Goal: Task Accomplishment & Management: Complete application form

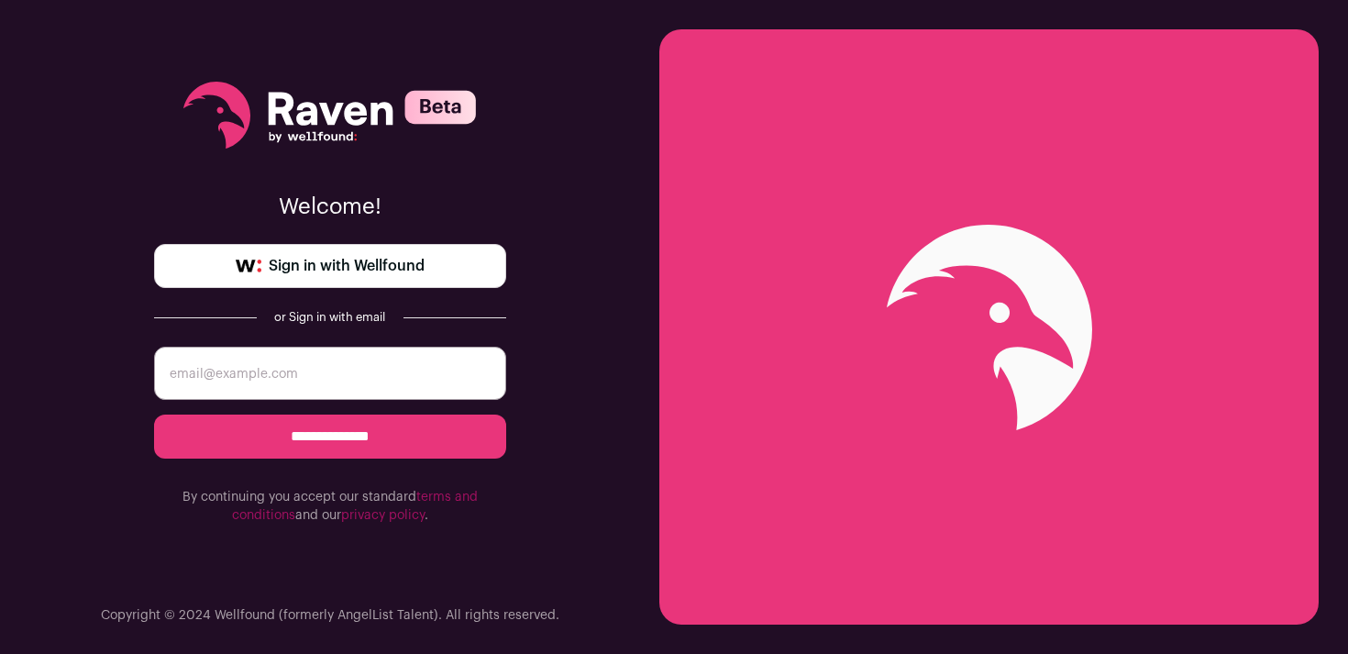
click at [427, 271] on link "Sign in with Wellfound" at bounding box center [330, 266] width 352 height 44
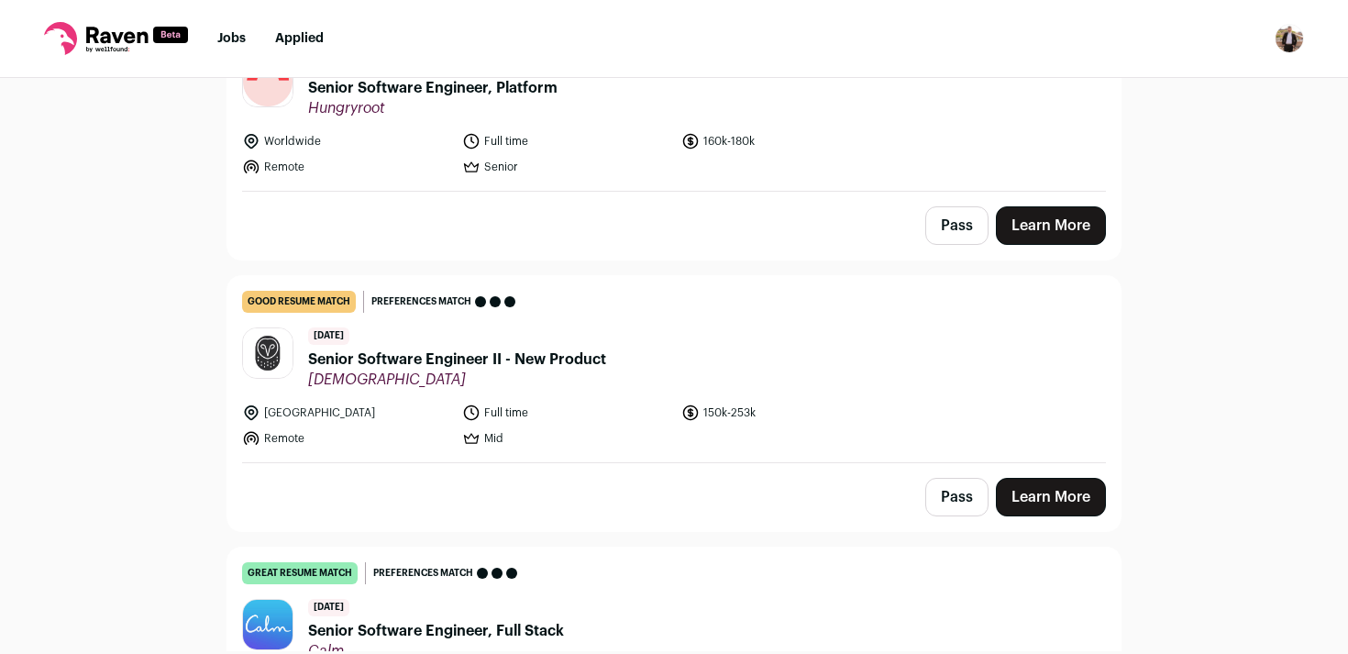
scroll to position [532, 0]
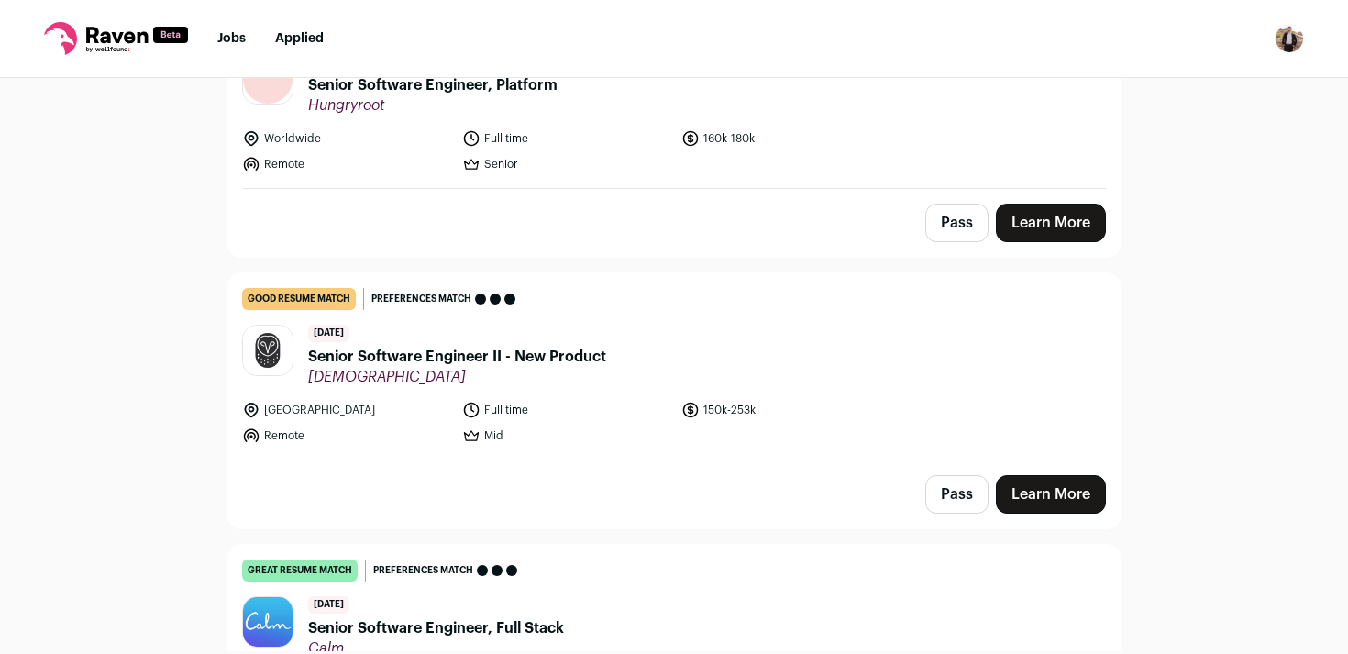
click at [579, 362] on span "Senior Software Engineer II - New Product" at bounding box center [457, 357] width 298 height 22
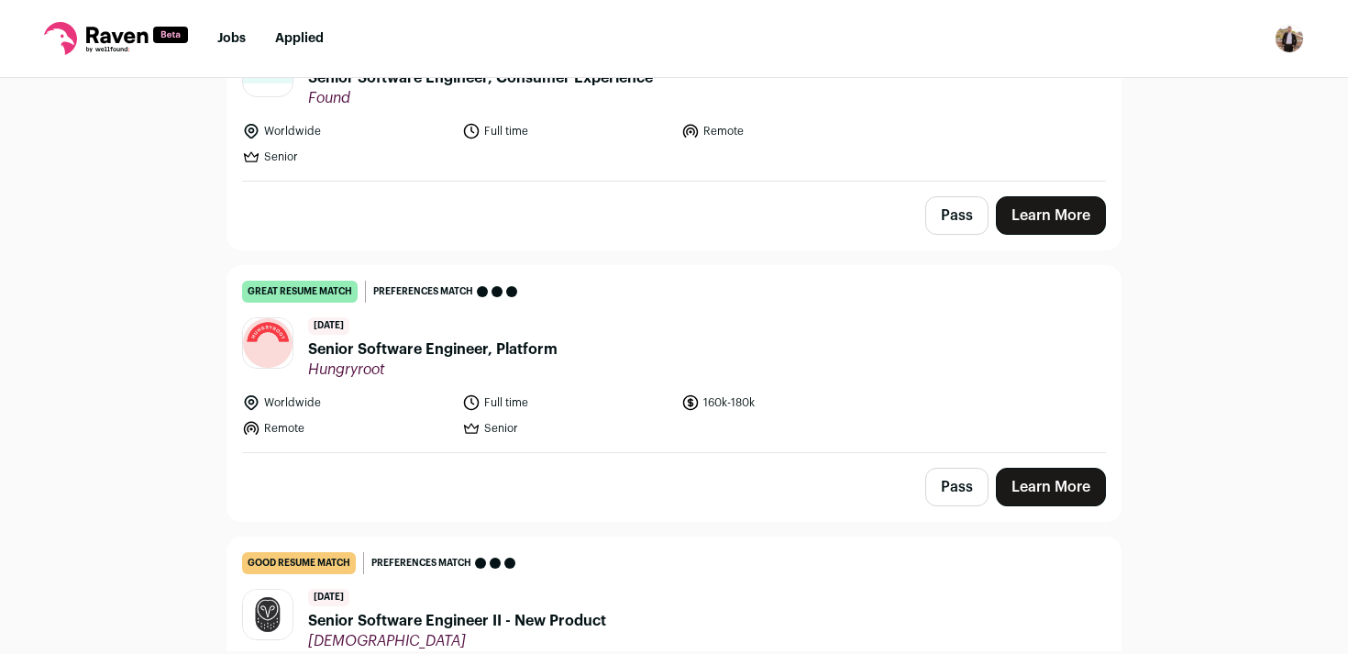
scroll to position [269, 0]
click at [812, 331] on header "6 days ago Senior Software Engineer, Platform Hungryroot" at bounding box center [674, 346] width 864 height 61
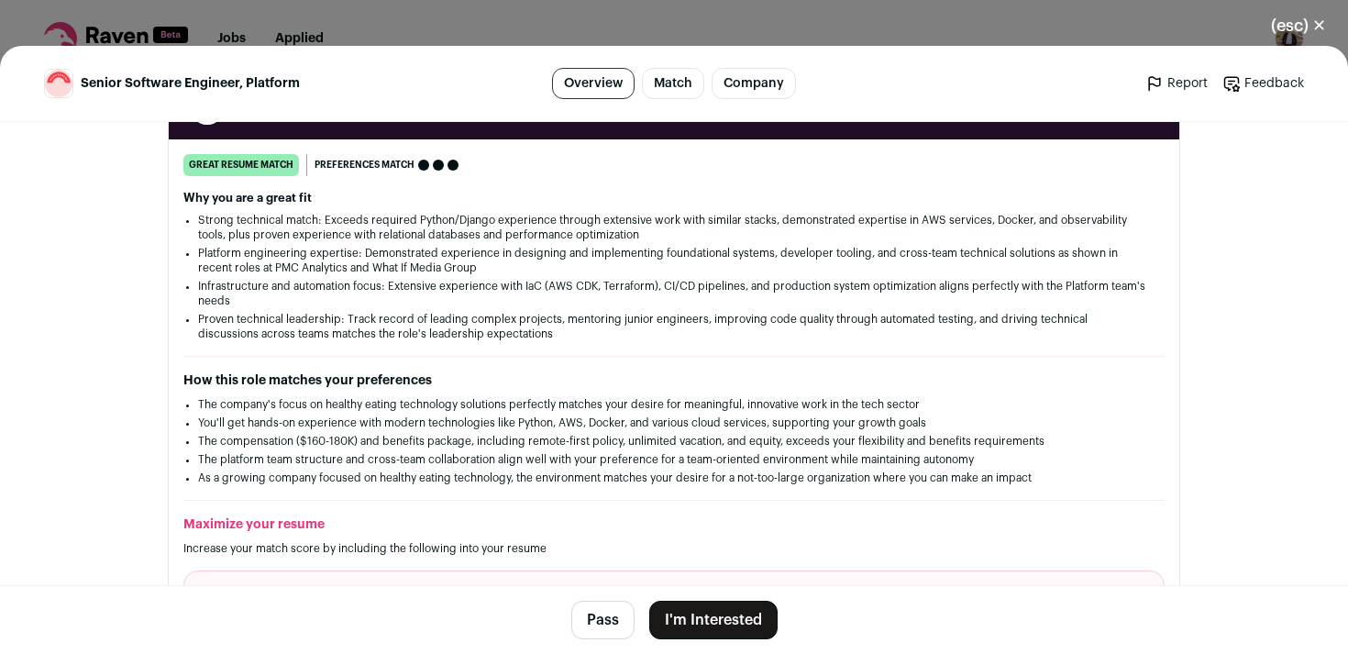
scroll to position [1245, 0]
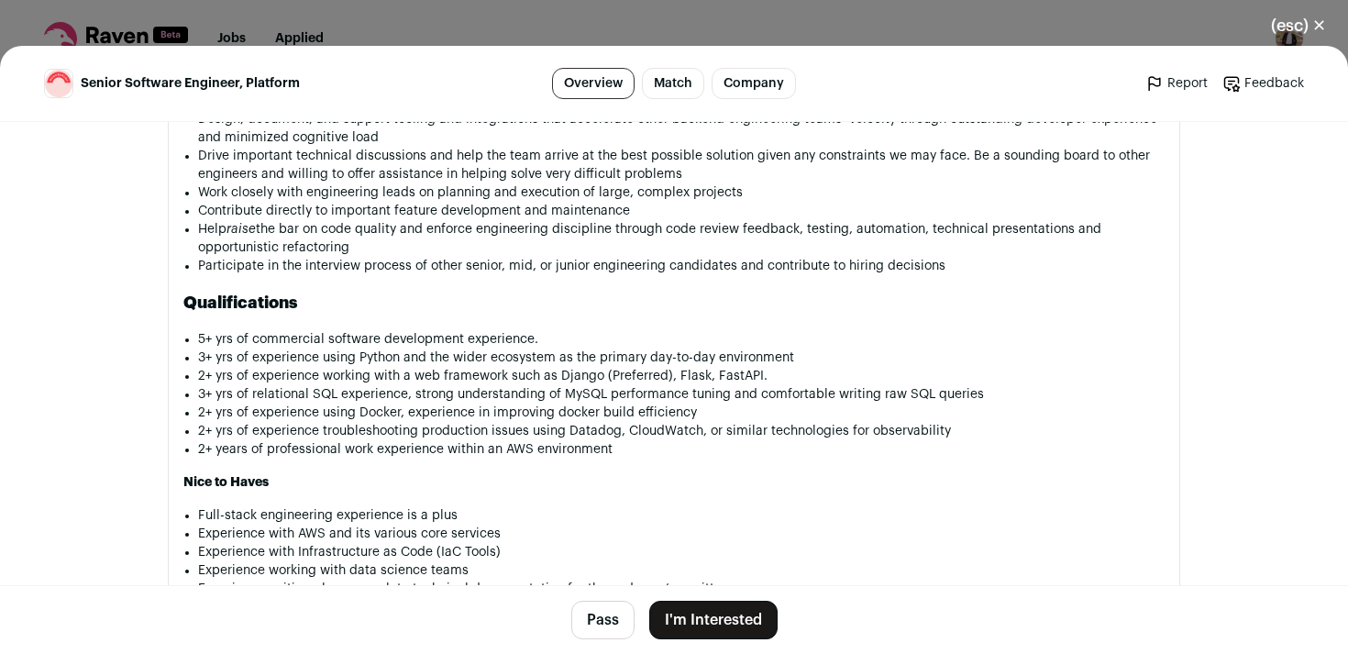
click at [688, 628] on button "I'm Interested" at bounding box center [713, 620] width 128 height 39
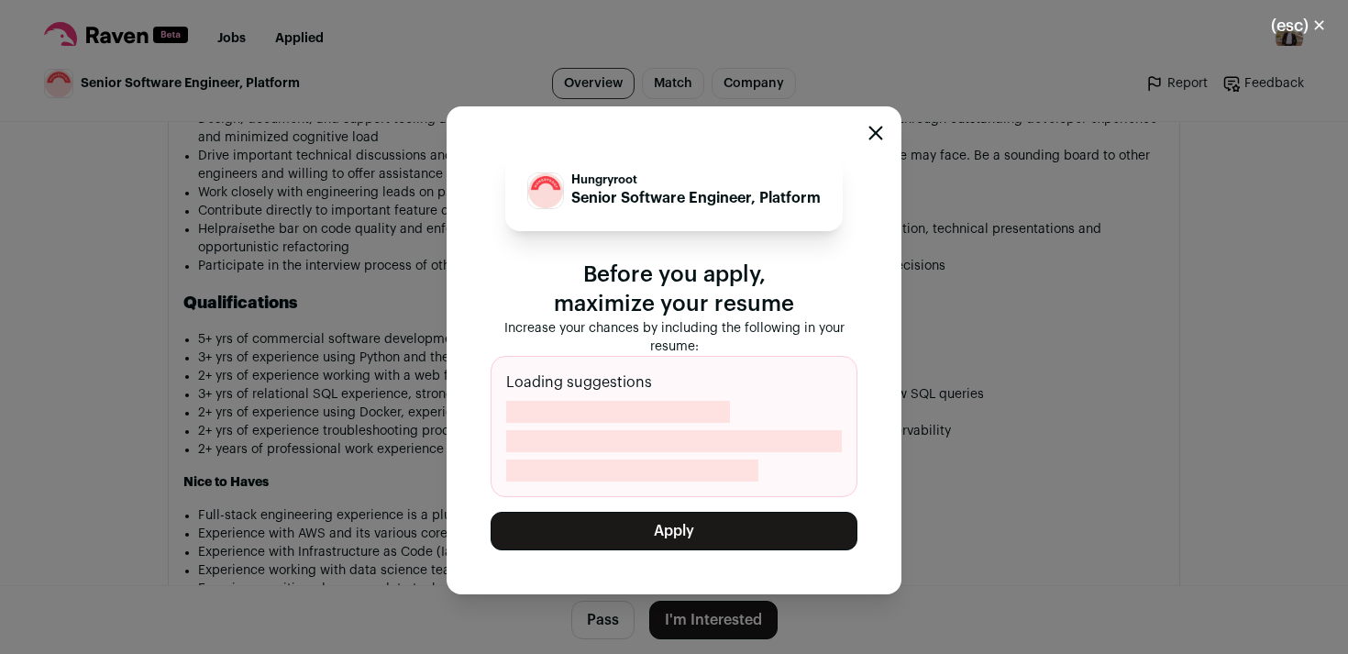
click at [703, 524] on button "Apply" at bounding box center [674, 531] width 367 height 39
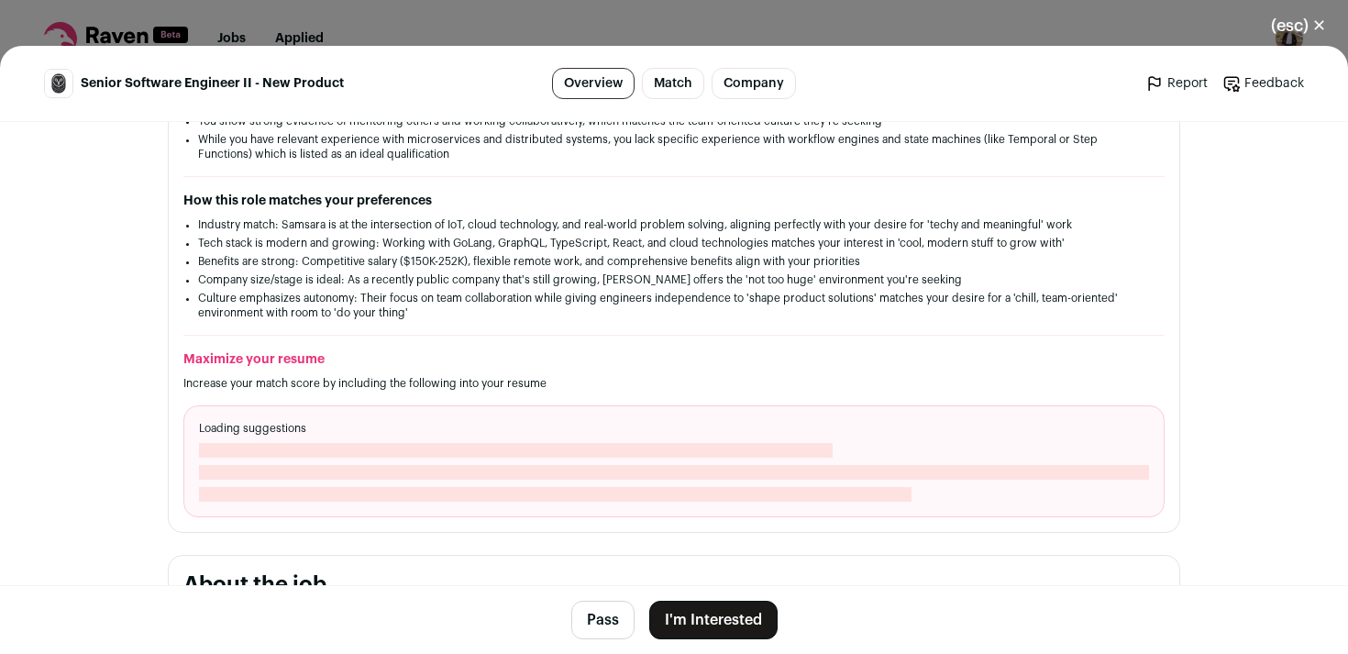
scroll to position [667, 0]
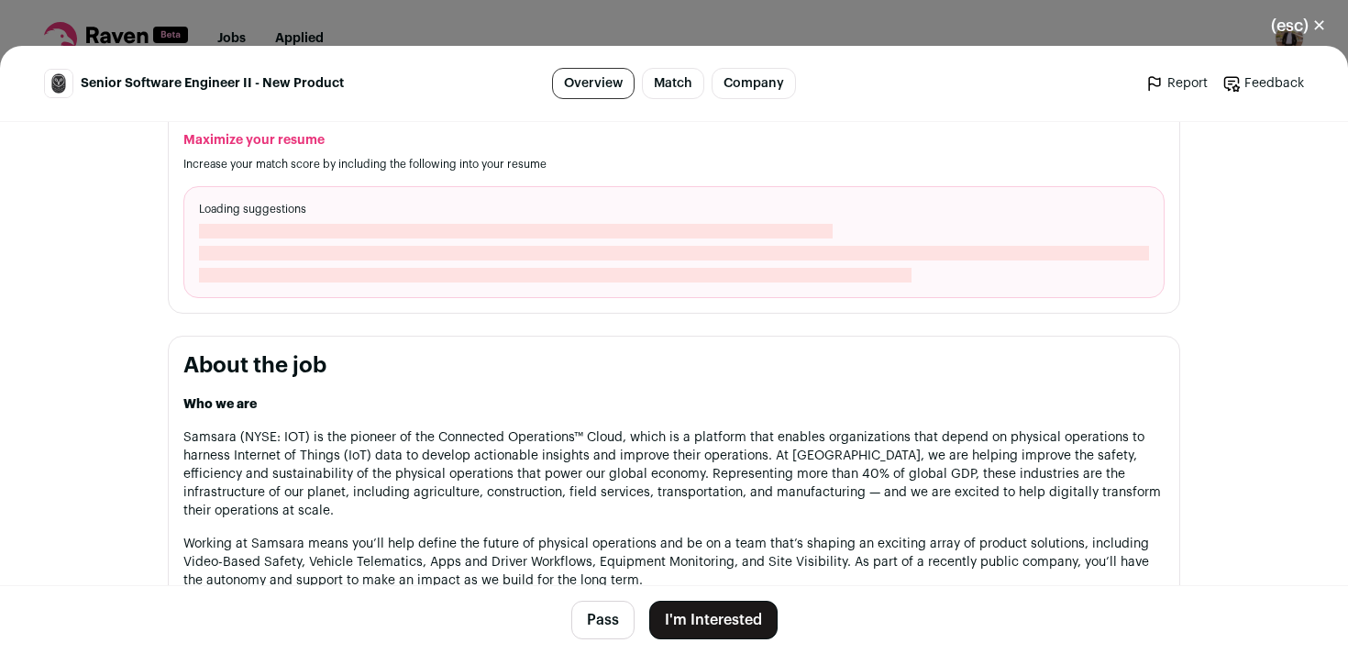
click at [956, 28] on div "(esc) ✕ Senior Software Engineer II - New Product Overview Match Company Report…" at bounding box center [674, 327] width 1348 height 654
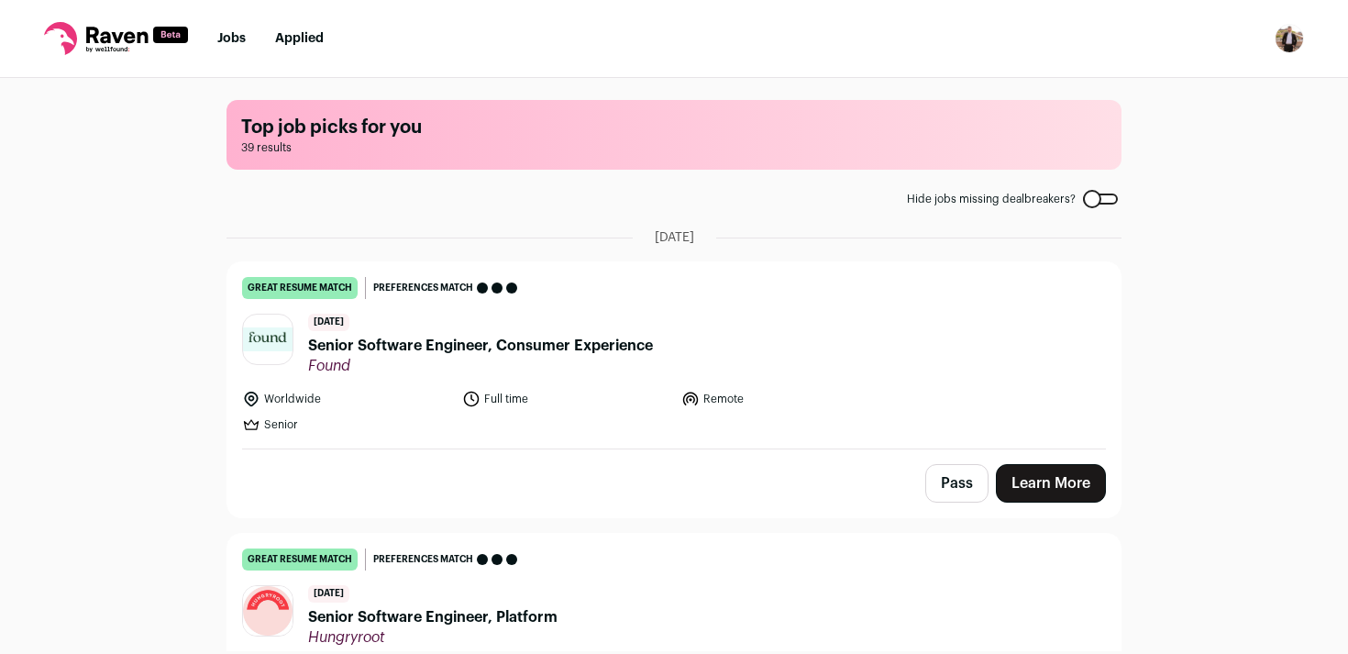
click at [1282, 28] on img "Open dropdown" at bounding box center [1289, 38] width 29 height 29
click at [1226, 75] on link "Settings" at bounding box center [1201, 85] width 203 height 44
click at [1035, 400] on div "Worldwide Full time Remote Senior" at bounding box center [674, 412] width 864 height 44
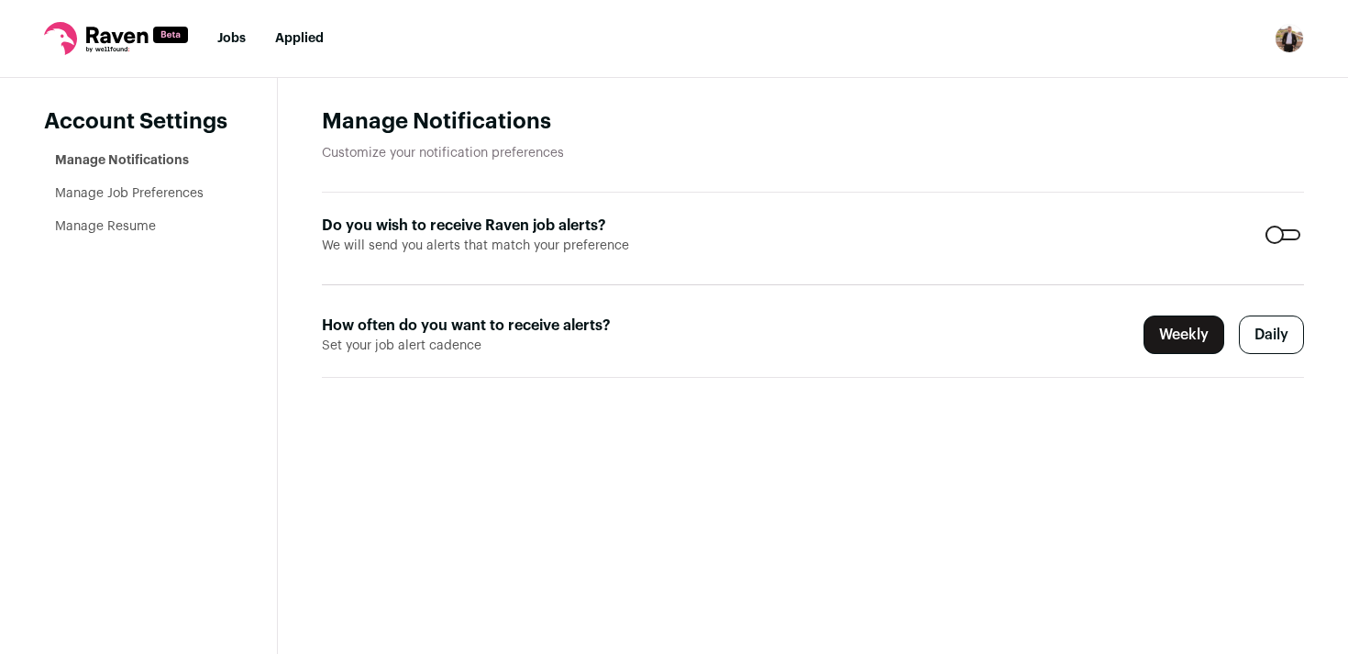
click at [138, 224] on link "Manage Resume" at bounding box center [105, 226] width 101 height 13
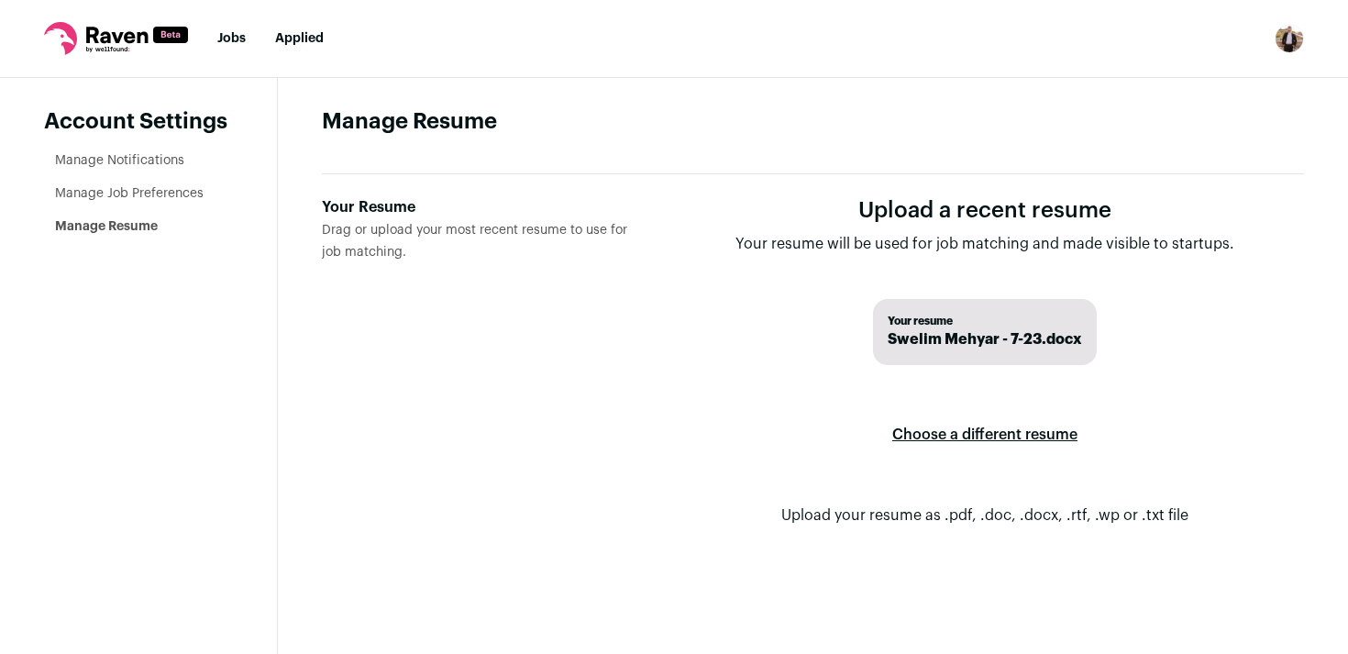
click at [989, 434] on label "Choose a different resume" at bounding box center [984, 434] width 185 height 51
click at [0, 0] on input "Your Resume Drag or upload your most recent resume to use for job matching." at bounding box center [0, 0] width 0 height 0
click at [1035, 400] on div "Your resume mehyar-swelim-9-12.pdf Choose a different resume" at bounding box center [984, 379] width 207 height 161
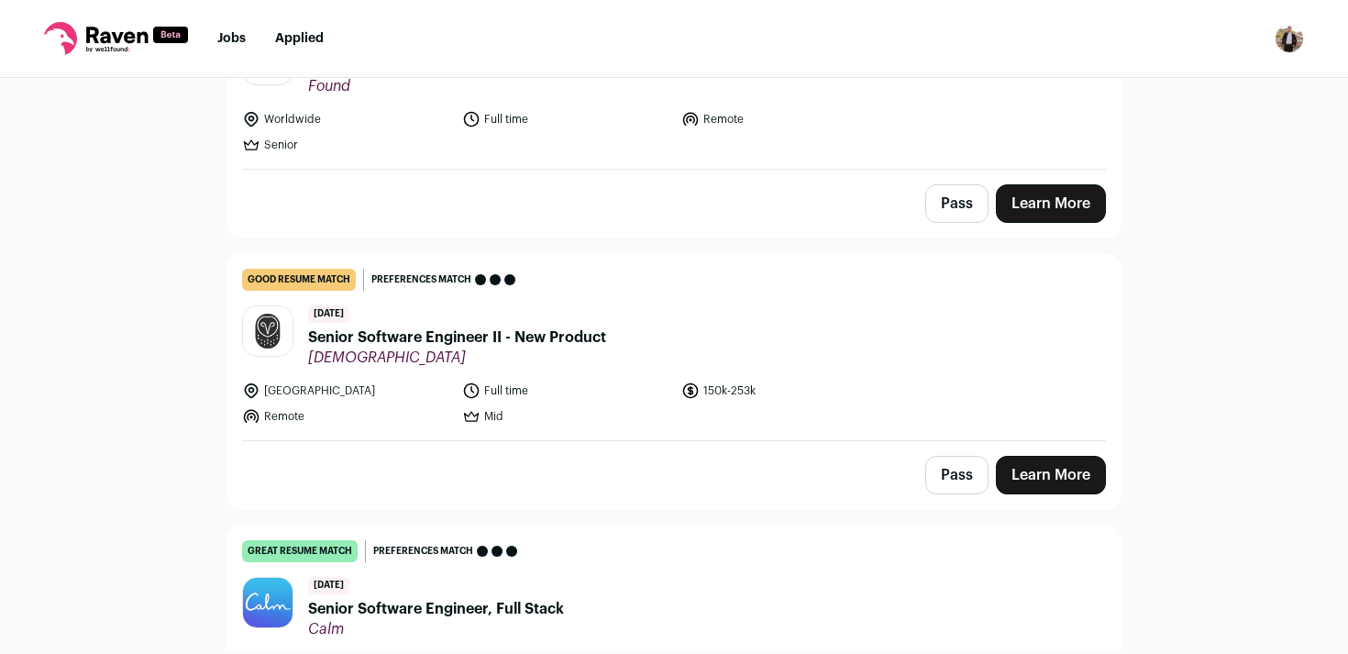
scroll to position [282, 0]
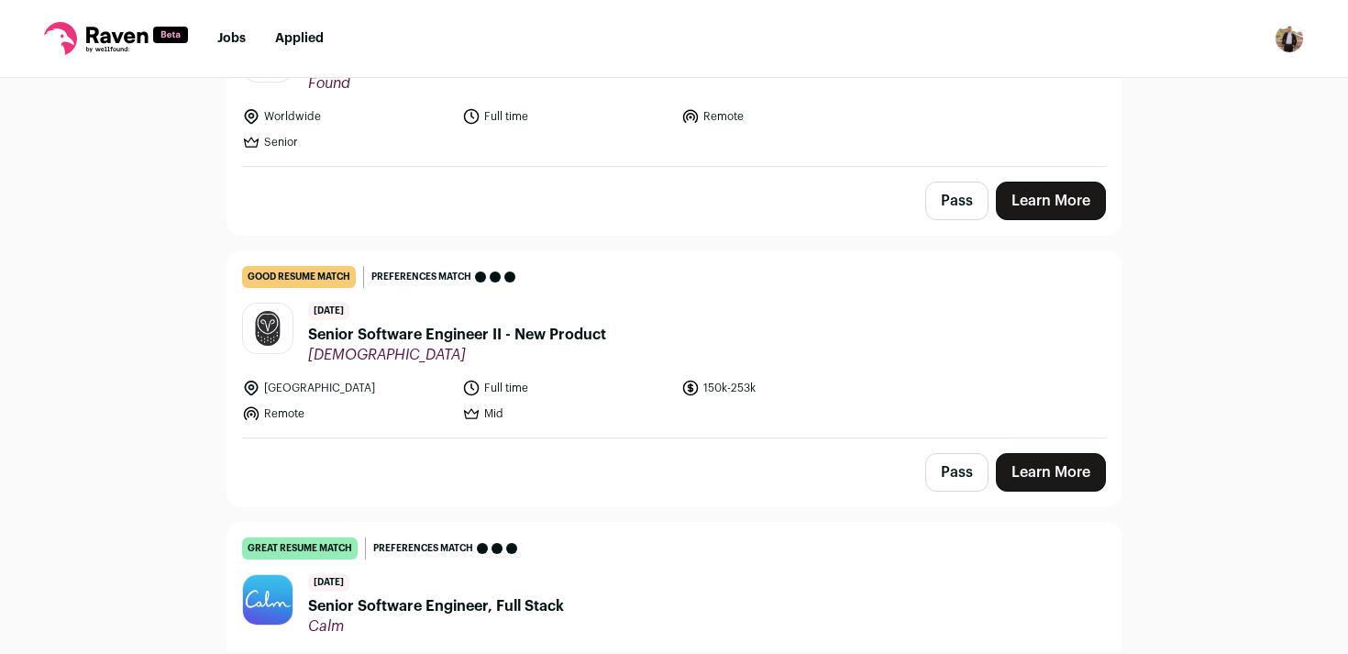
click at [869, 328] on header "6 days ago Senior Software Engineer II - New Product Samsara" at bounding box center [674, 333] width 864 height 61
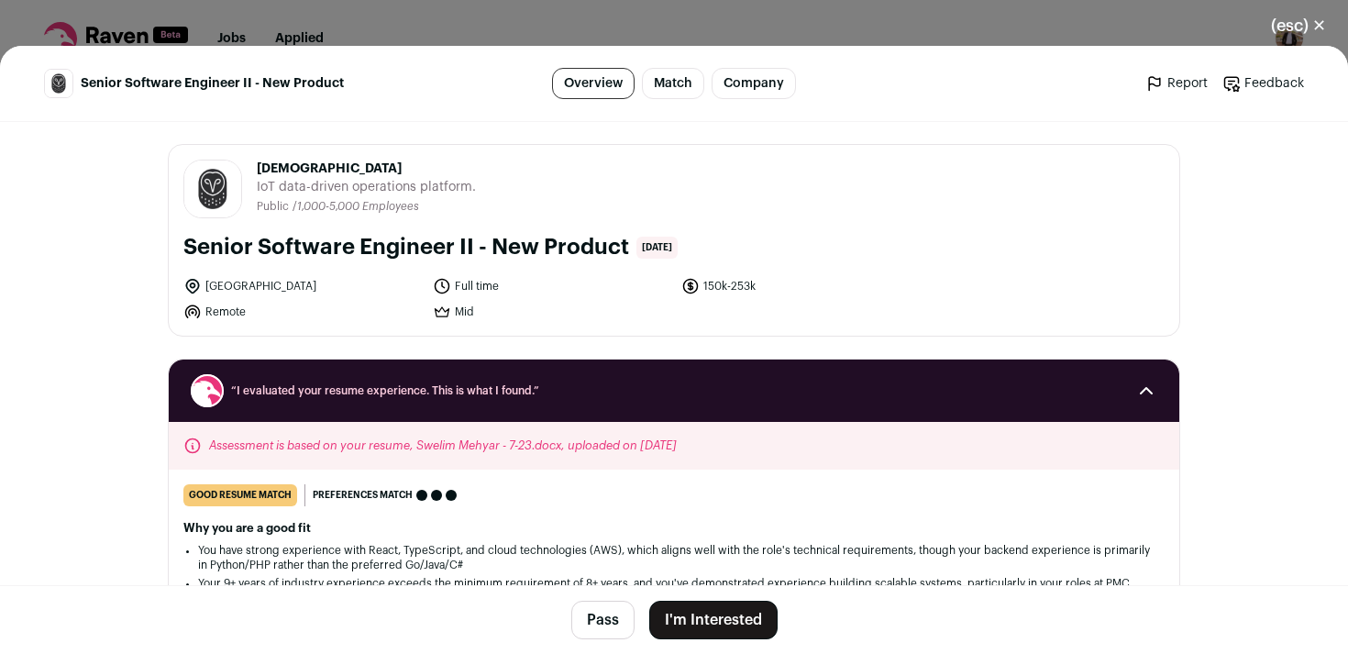
click at [741, 623] on button "I'm Interested" at bounding box center [713, 620] width 128 height 39
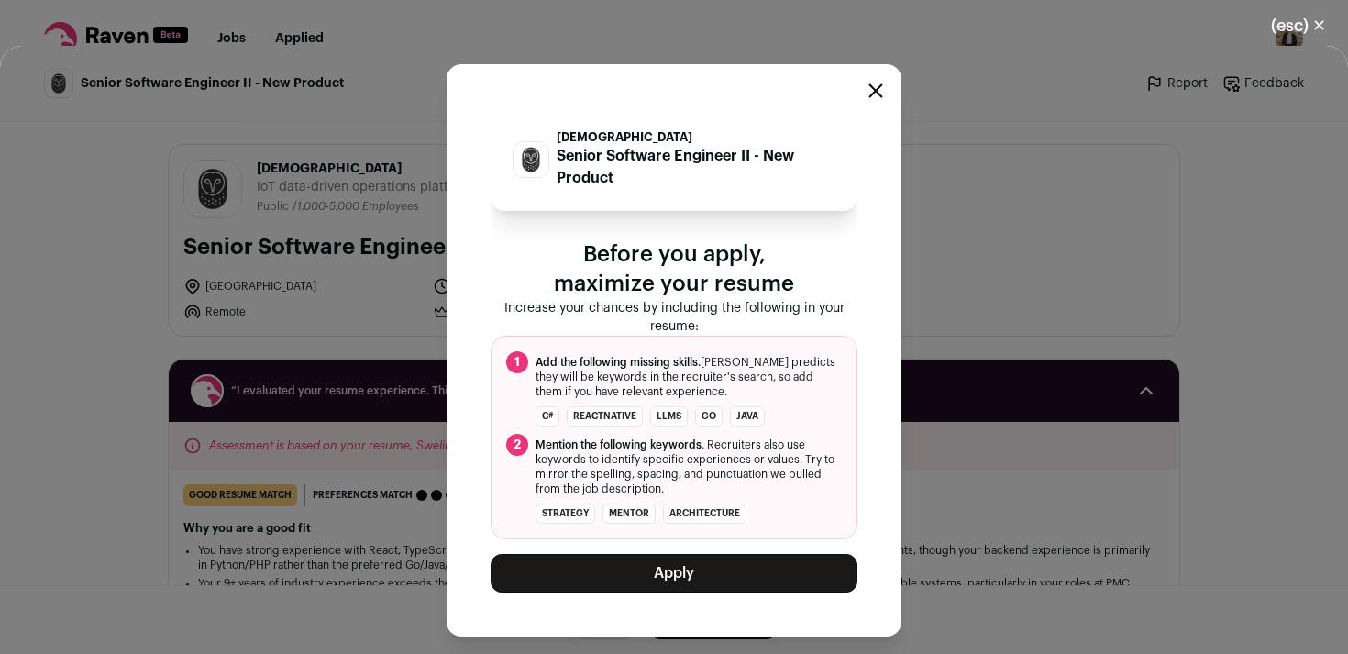
click at [744, 564] on button "Apply" at bounding box center [674, 573] width 367 height 39
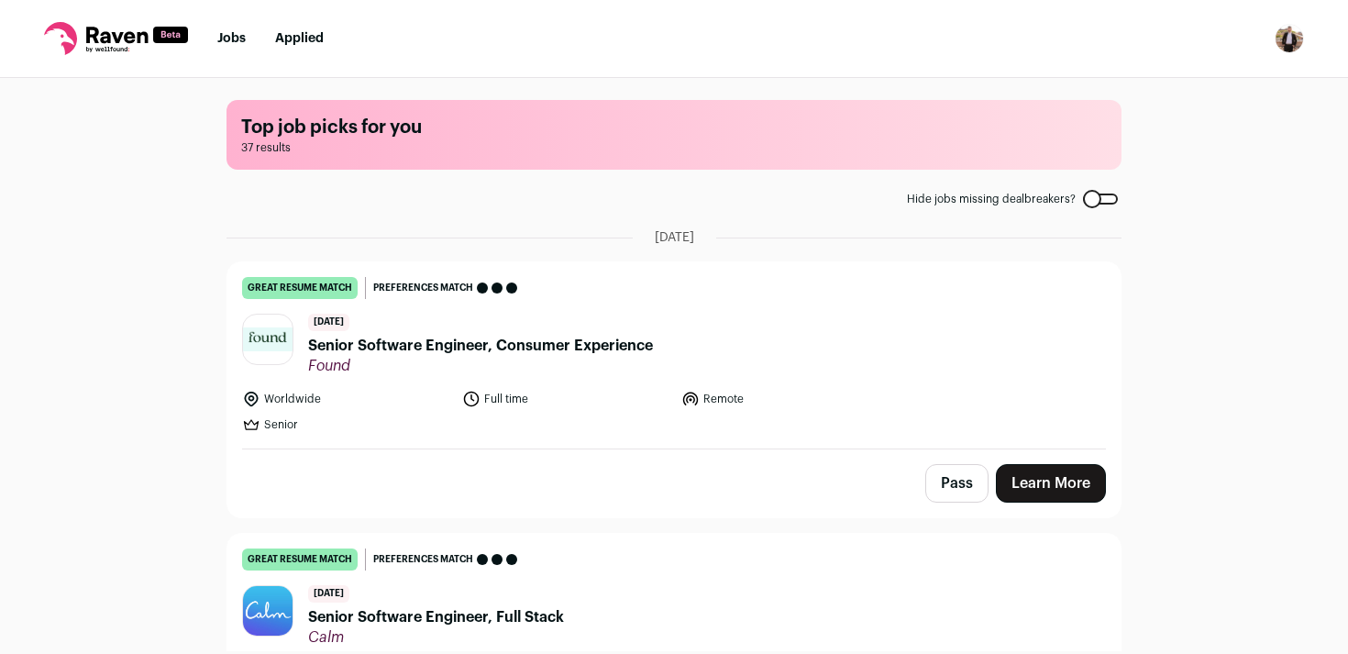
click at [233, 37] on link "Jobs" at bounding box center [231, 38] width 28 height 13
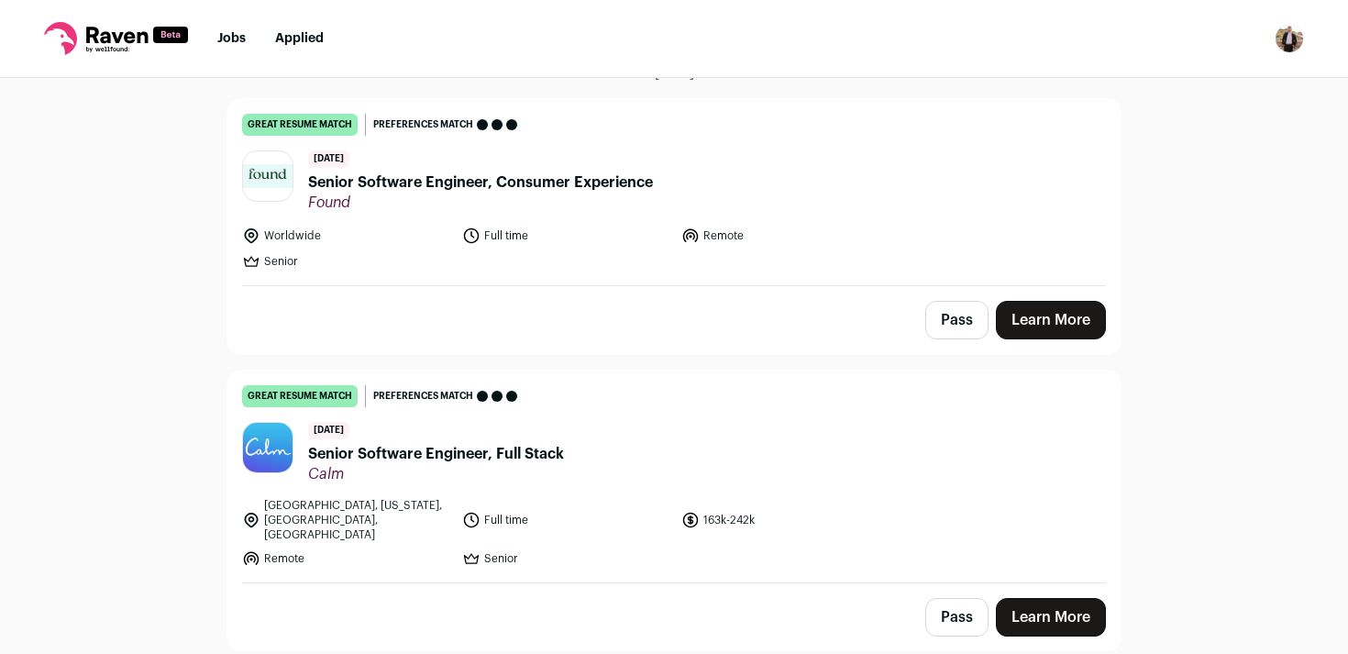
scroll to position [164, 0]
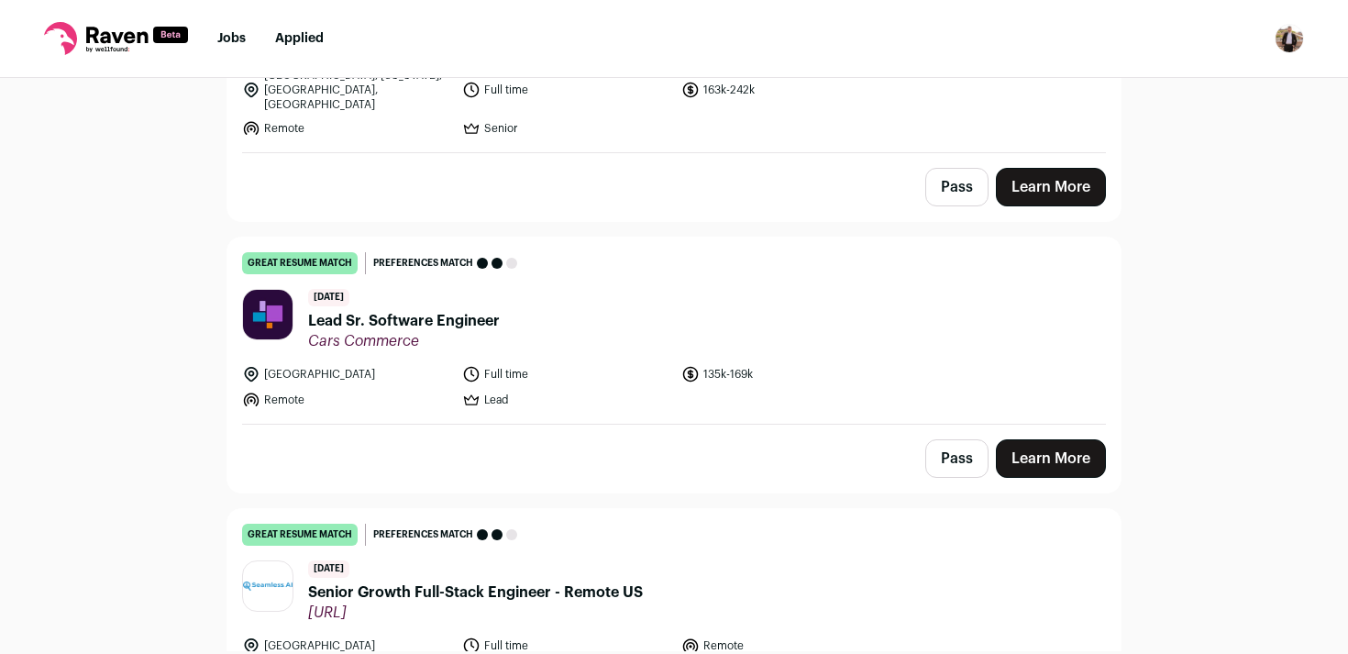
scroll to position [847, 0]
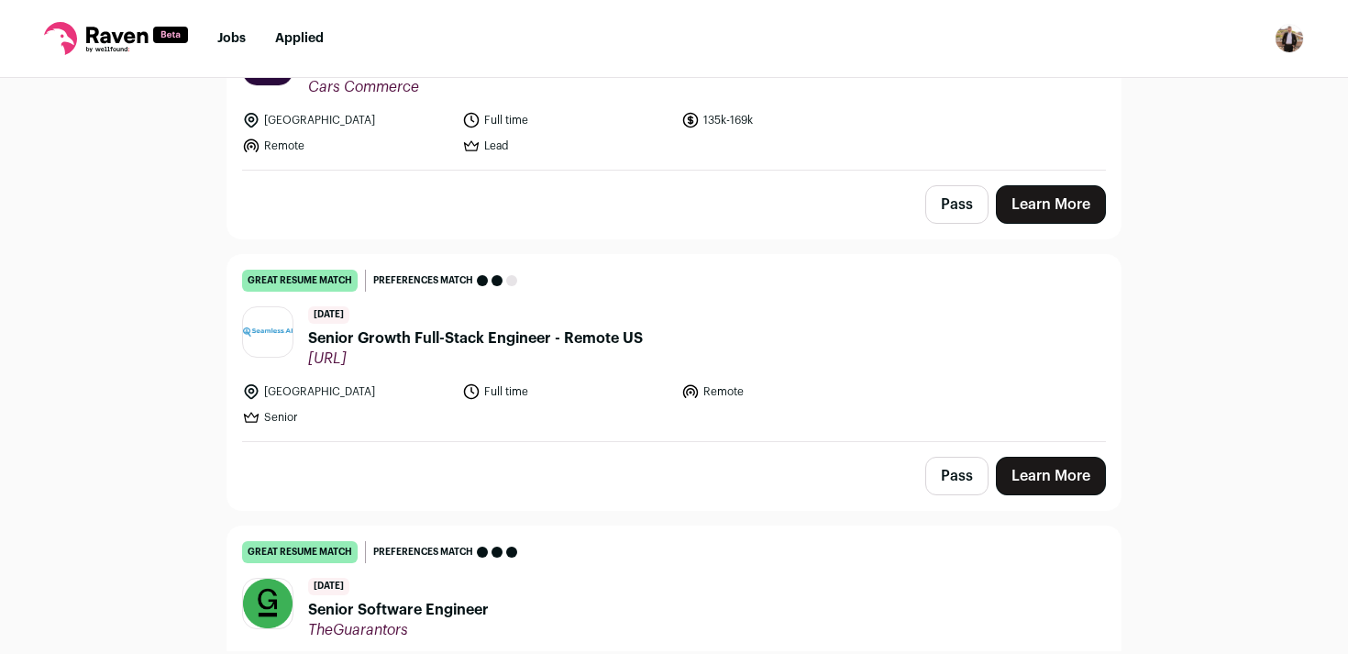
click at [581, 328] on span "Senior Growth Full-Stack Engineer - Remote US" at bounding box center [475, 338] width 335 height 22
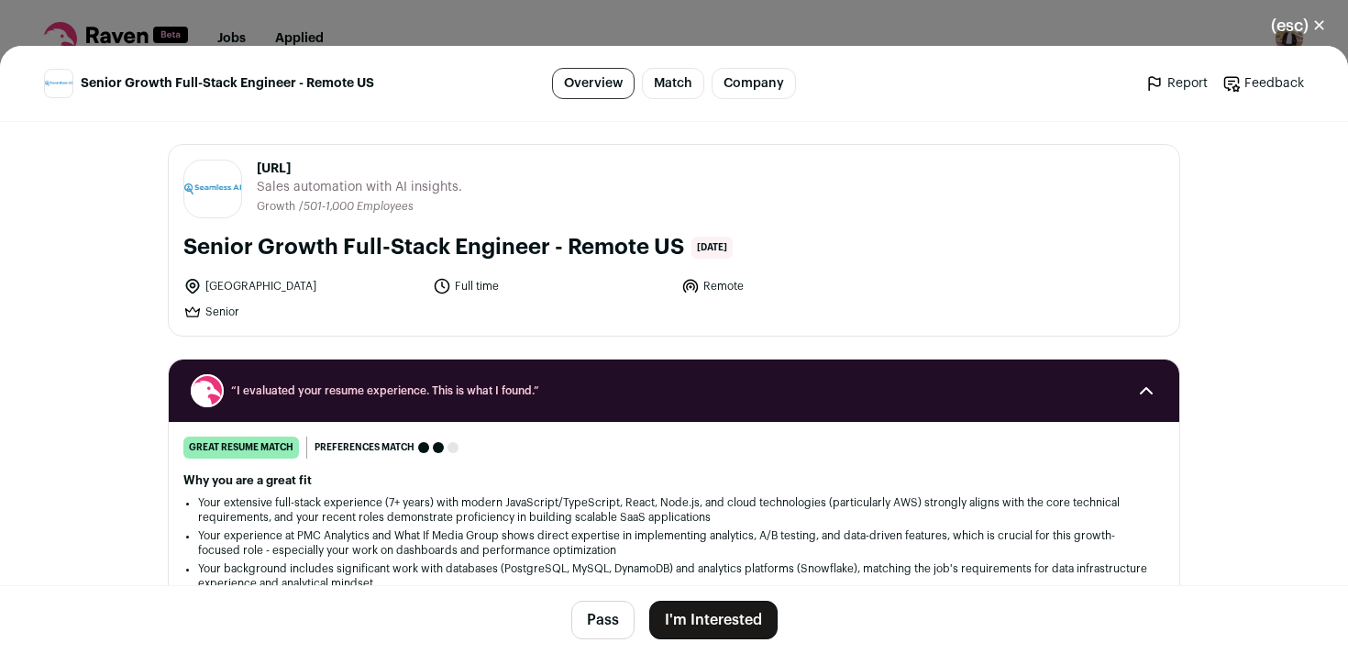
click at [717, 628] on button "I'm Interested" at bounding box center [713, 620] width 128 height 39
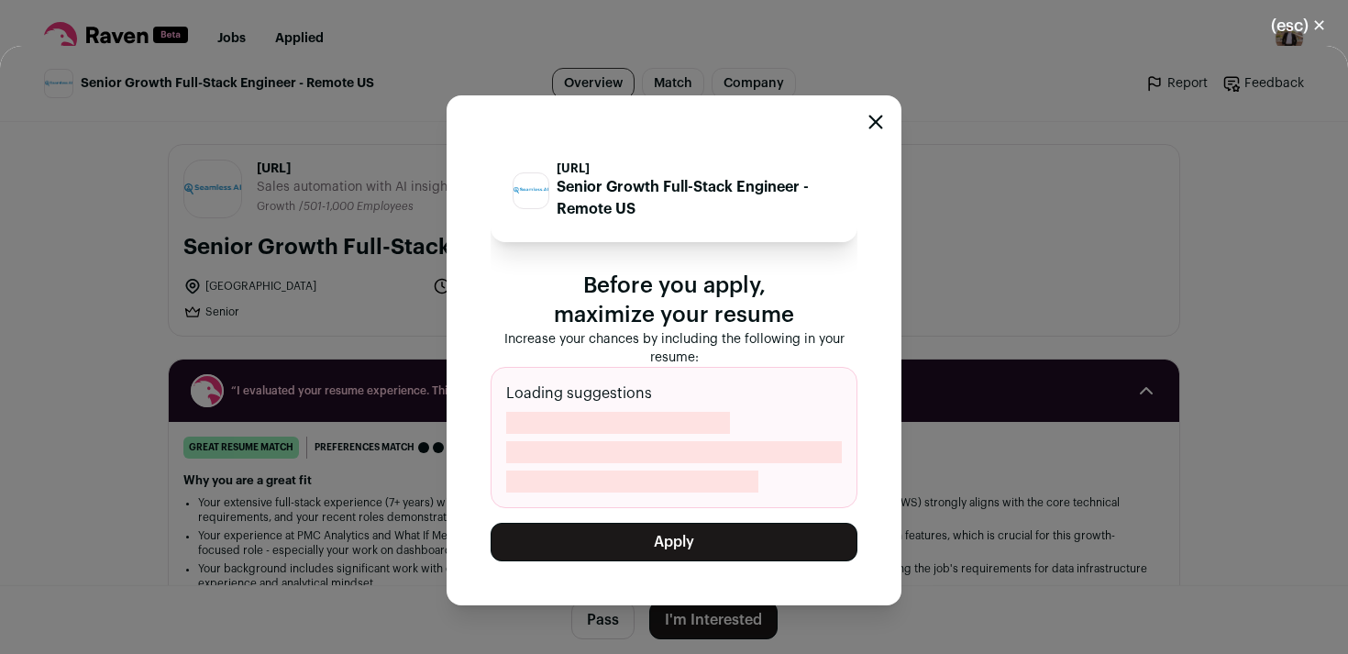
click at [748, 532] on button "Apply" at bounding box center [674, 542] width 367 height 39
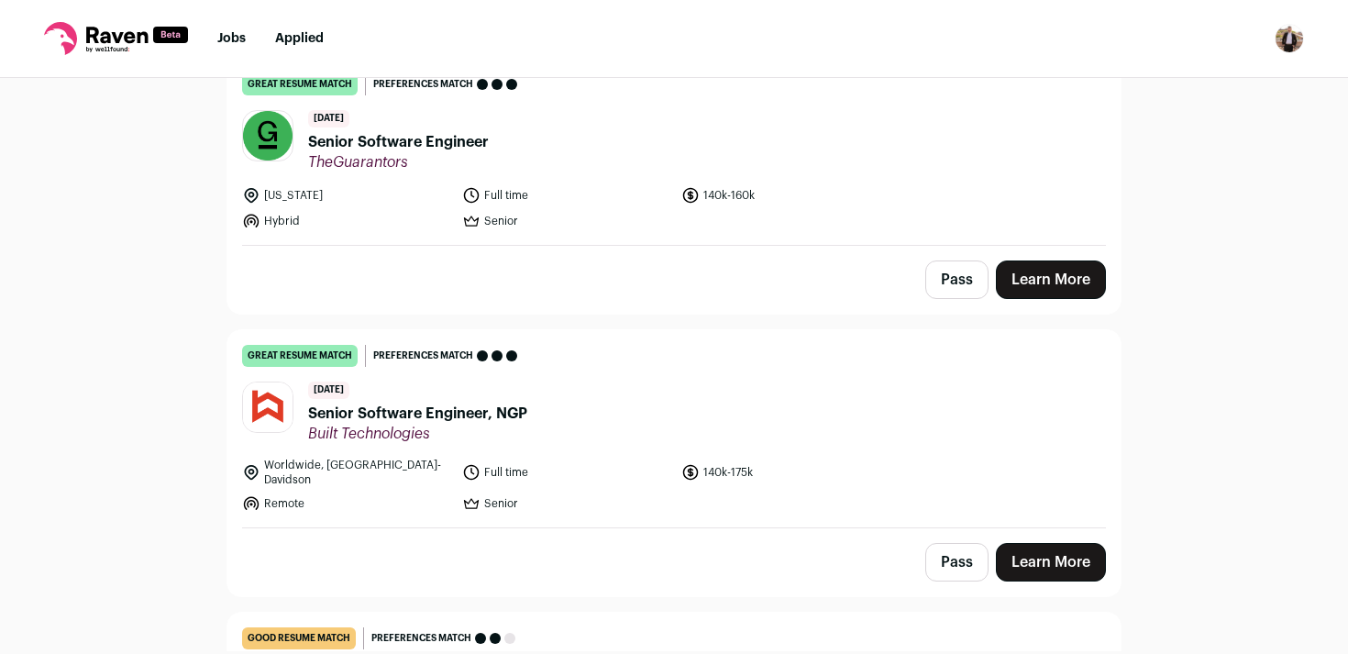
scroll to position [945, 0]
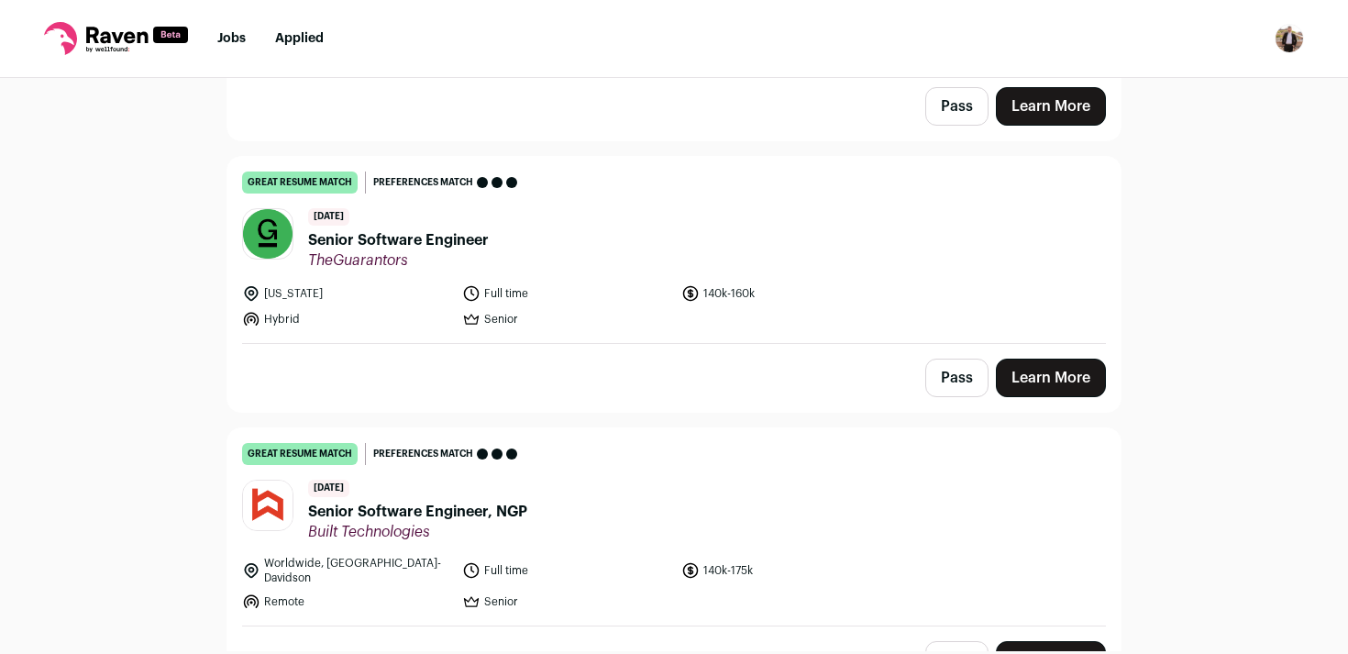
click at [807, 258] on link "great resume match You meet the must-have requirements, the nice-to-have requir…" at bounding box center [673, 250] width 893 height 186
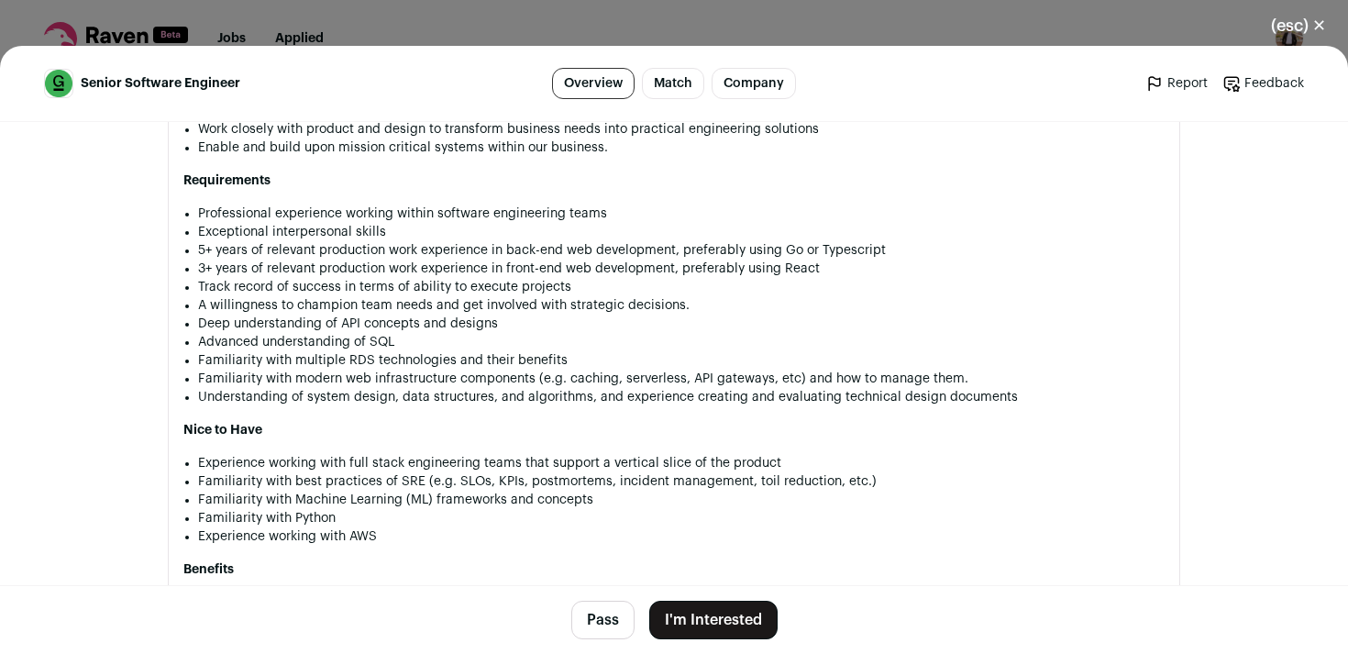
scroll to position [1487, 0]
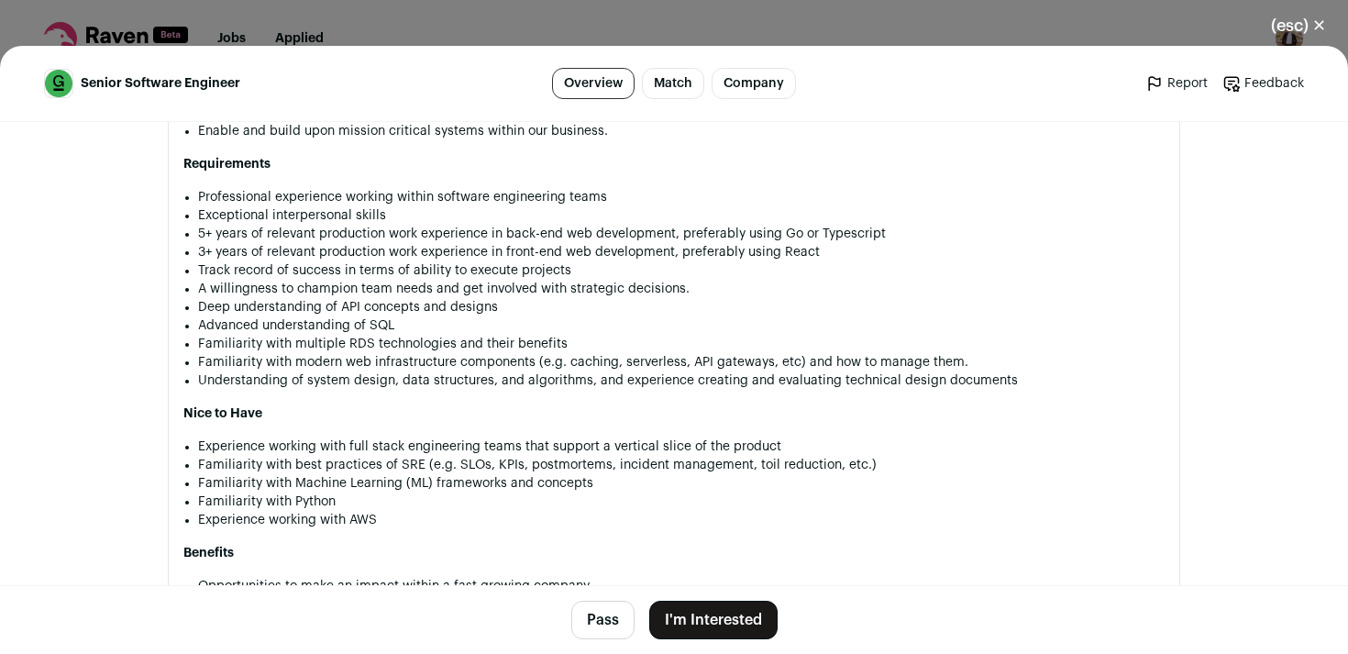
click at [699, 614] on button "I'm Interested" at bounding box center [713, 620] width 128 height 39
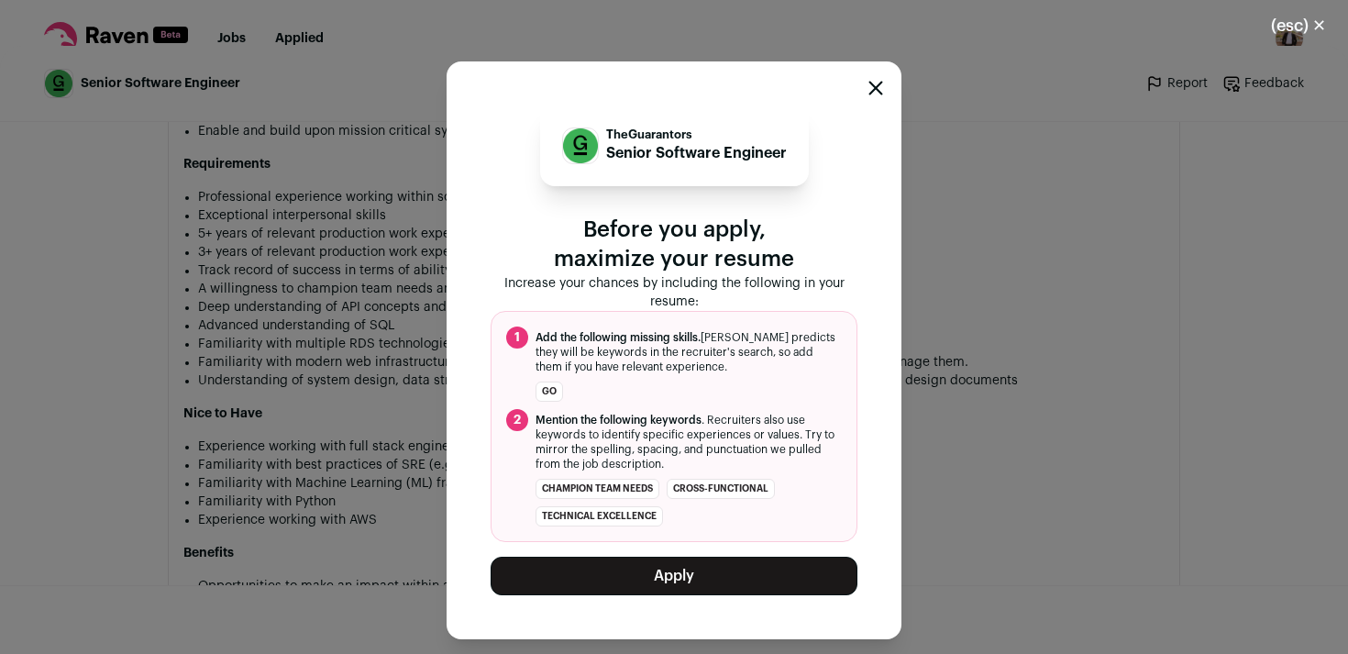
click at [696, 573] on button "Apply" at bounding box center [674, 576] width 367 height 39
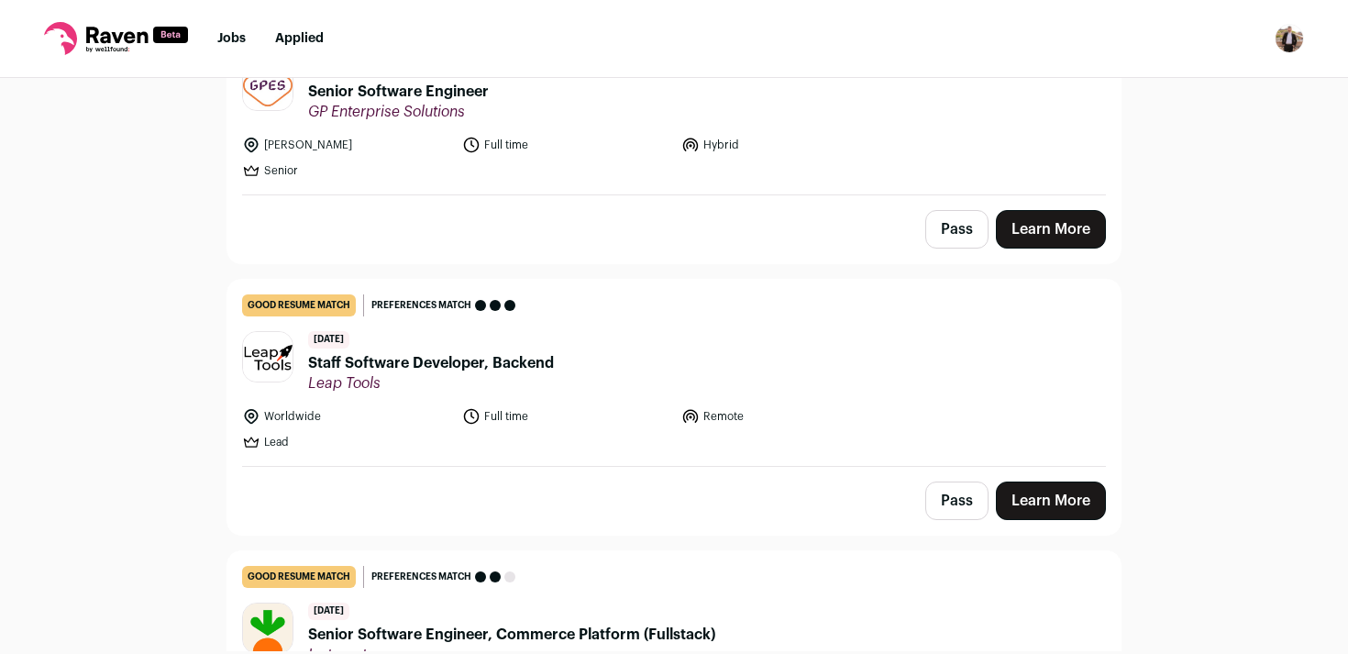
scroll to position [1692, 0]
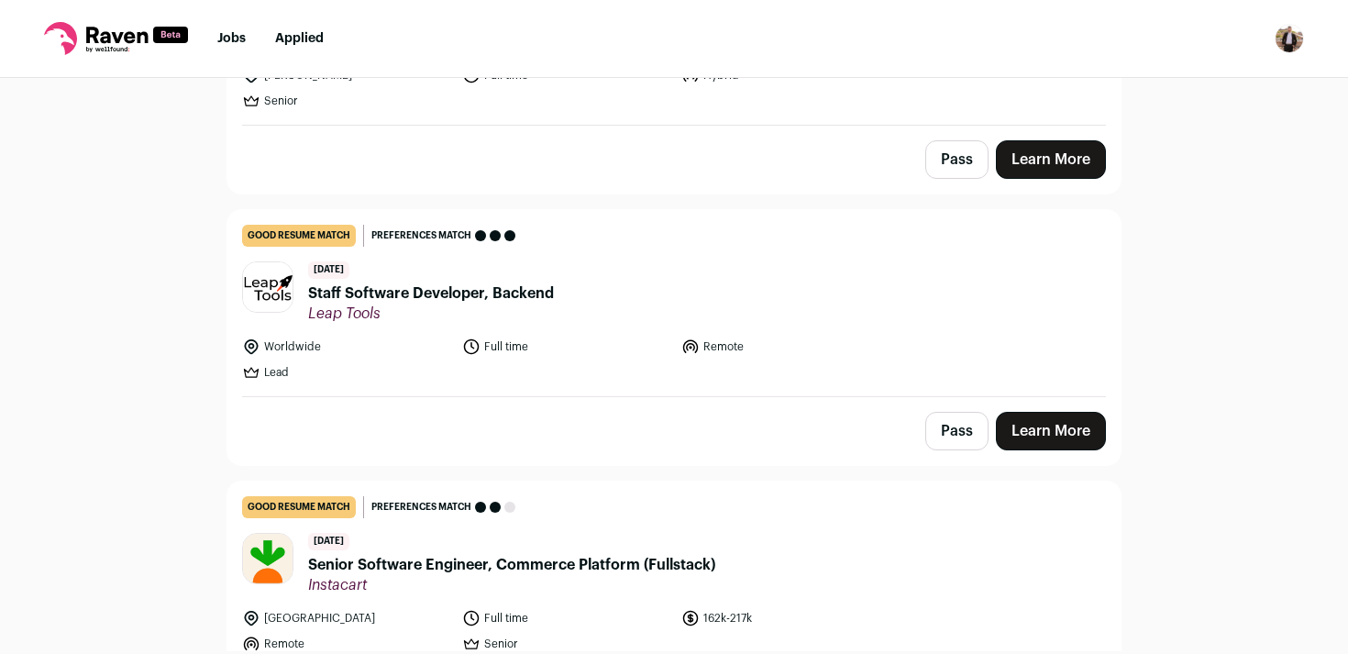
click at [690, 261] on header "9 days ago Staff Software Developer, Backend Leap Tools" at bounding box center [674, 291] width 864 height 61
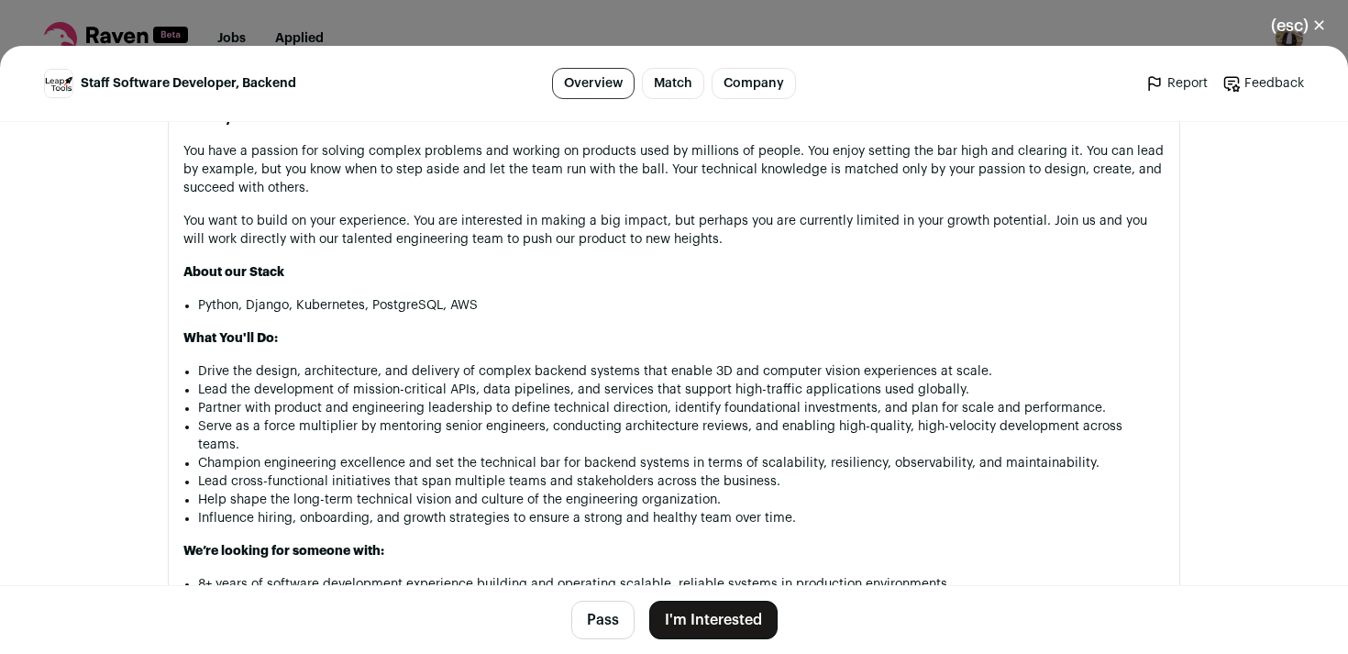
scroll to position [1146, 0]
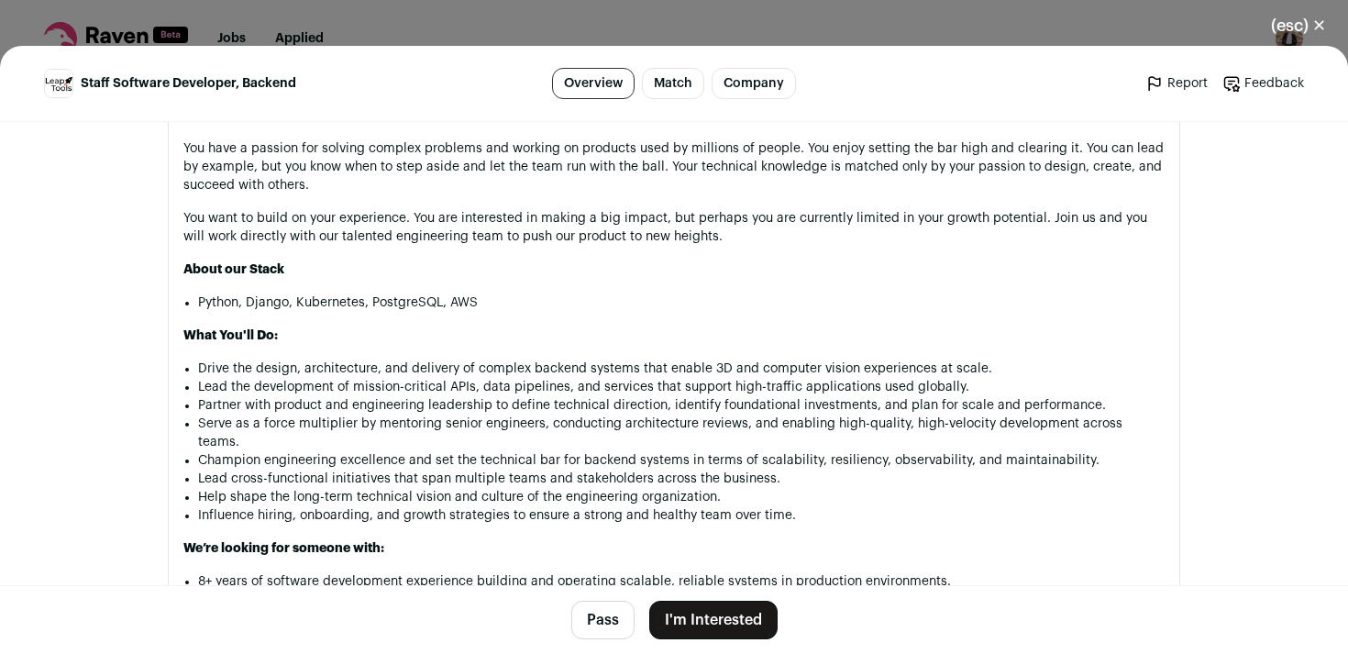
click at [685, 611] on button "I'm Interested" at bounding box center [713, 620] width 128 height 39
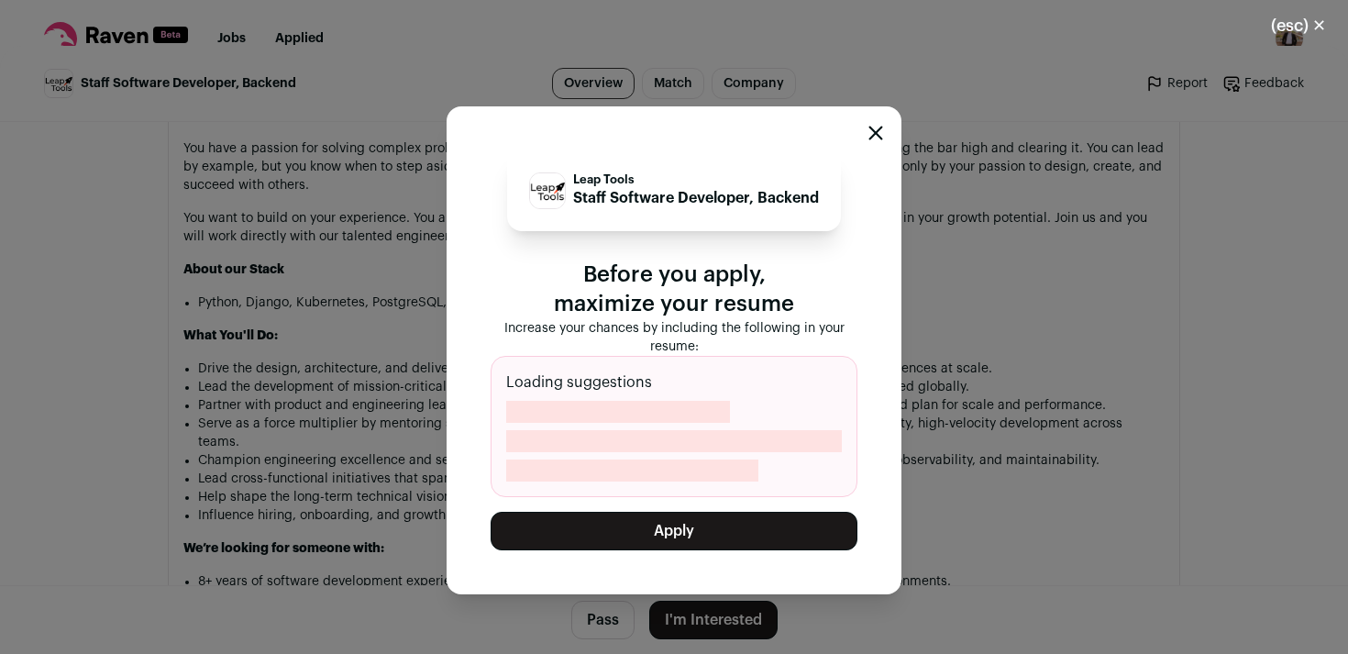
click at [680, 514] on button "Apply" at bounding box center [674, 531] width 367 height 39
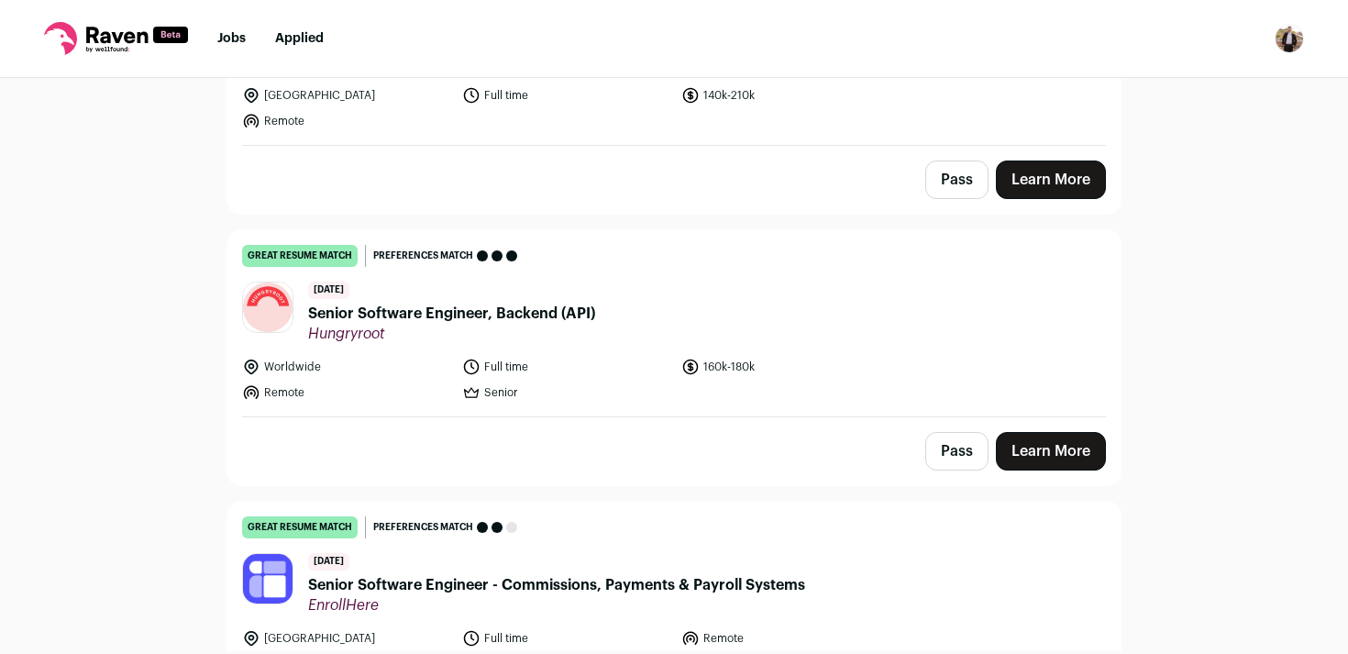
scroll to position [3154, 0]
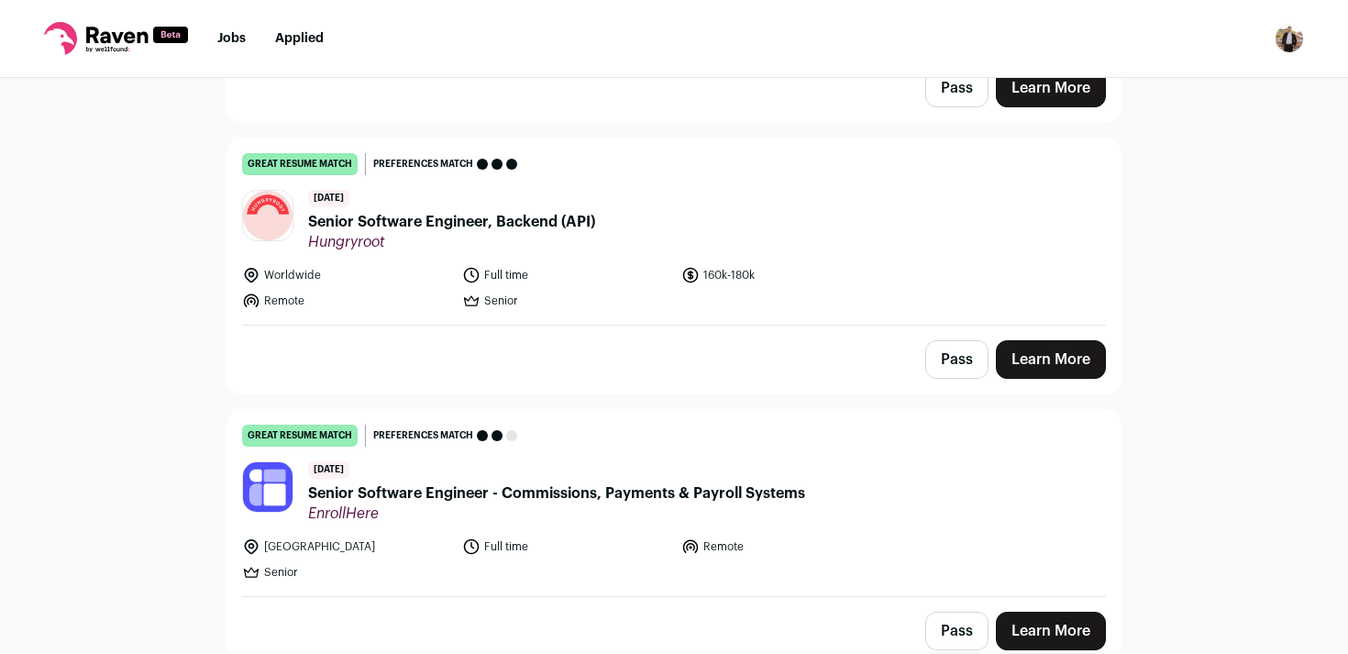
click at [548, 211] on span "Senior Software Engineer, Backend (API)" at bounding box center [451, 222] width 287 height 22
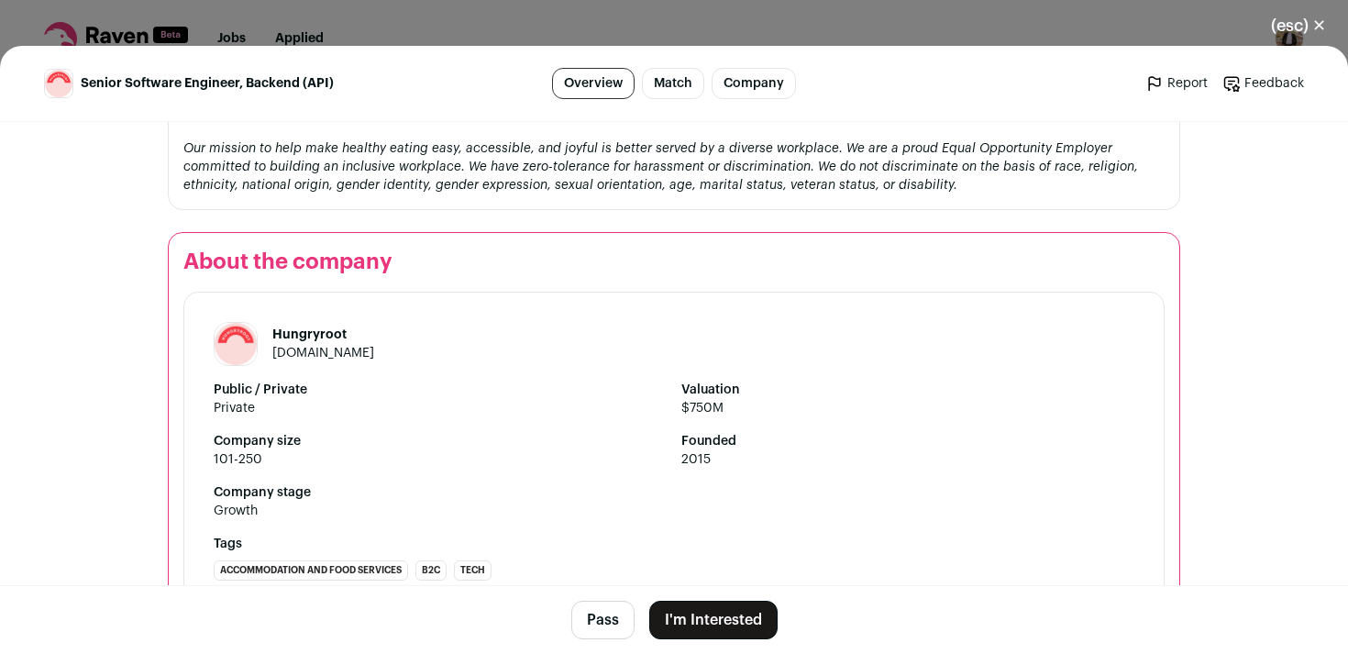
scroll to position [2229, 0]
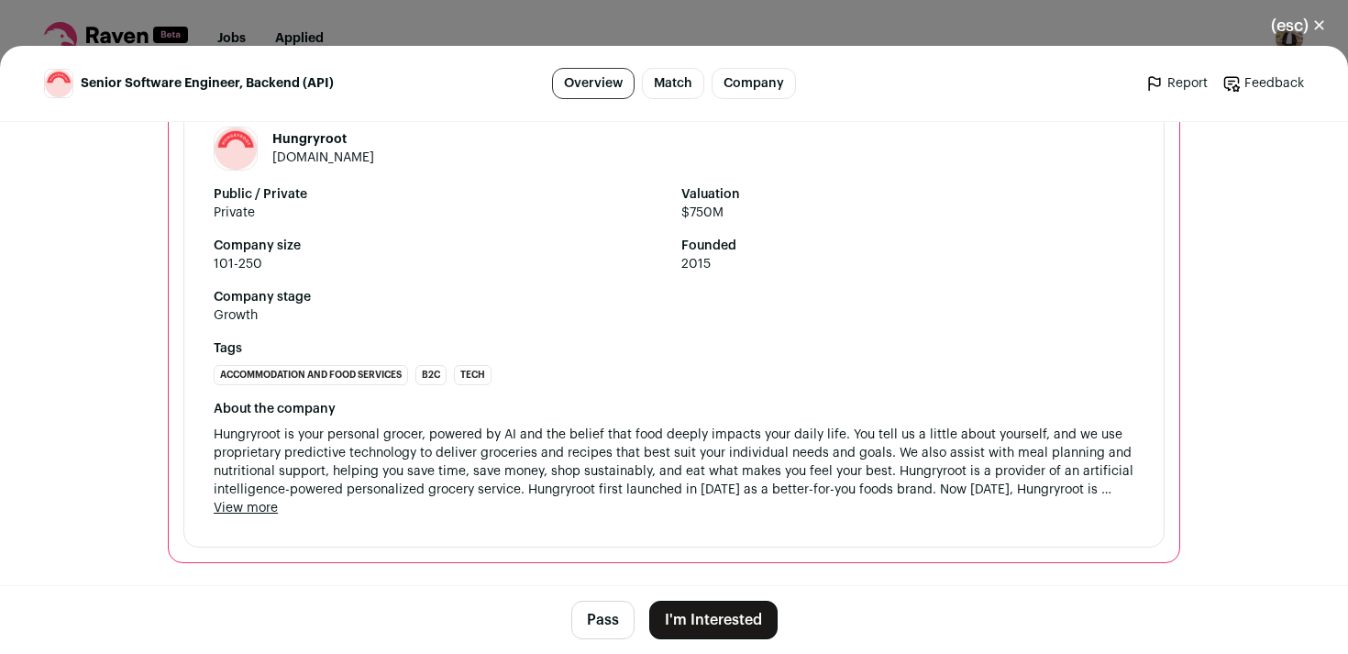
click at [711, 623] on button "I'm Interested" at bounding box center [713, 620] width 128 height 39
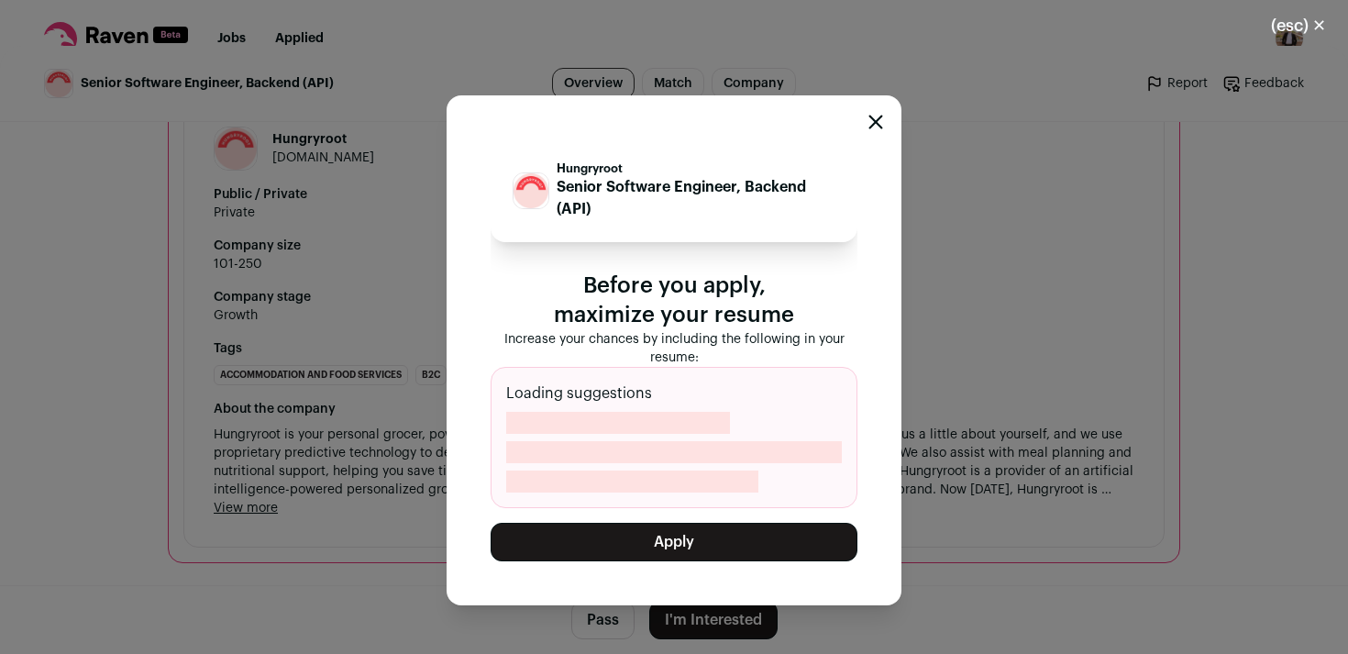
click at [723, 537] on button "Apply" at bounding box center [674, 542] width 367 height 39
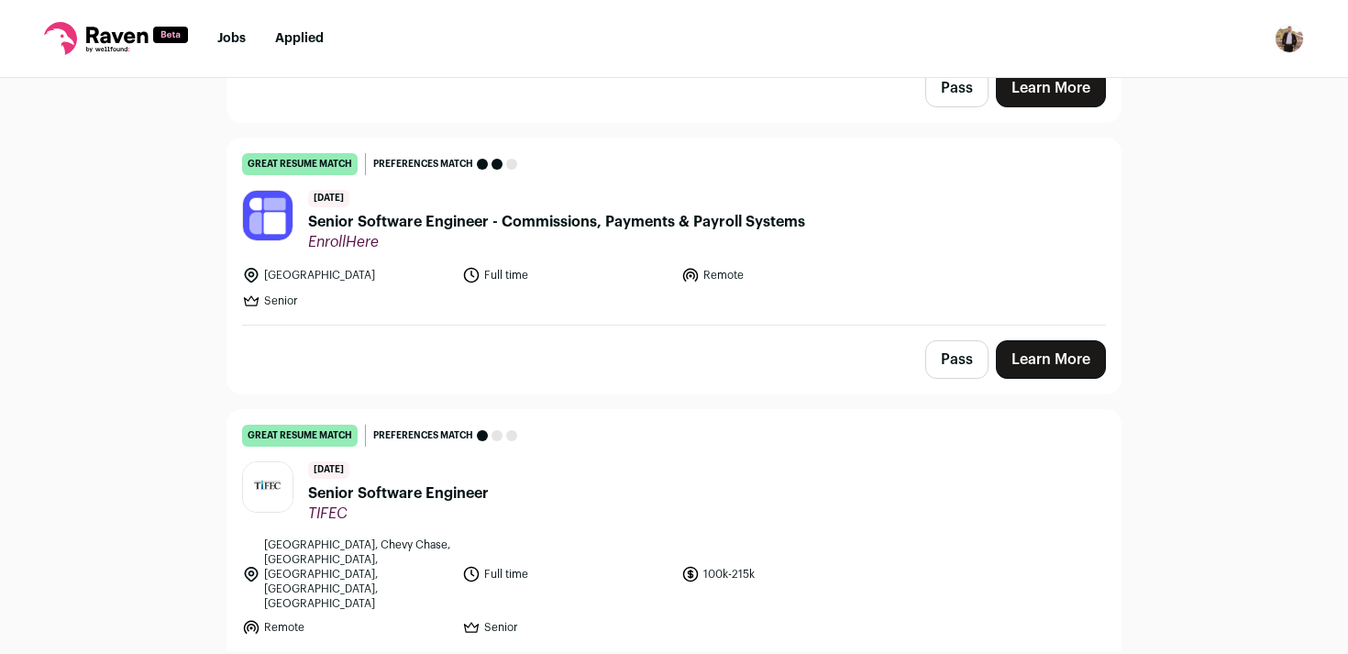
click at [654, 211] on span "Senior Software Engineer - Commissions, Payments & Payroll Systems" at bounding box center [556, 222] width 497 height 22
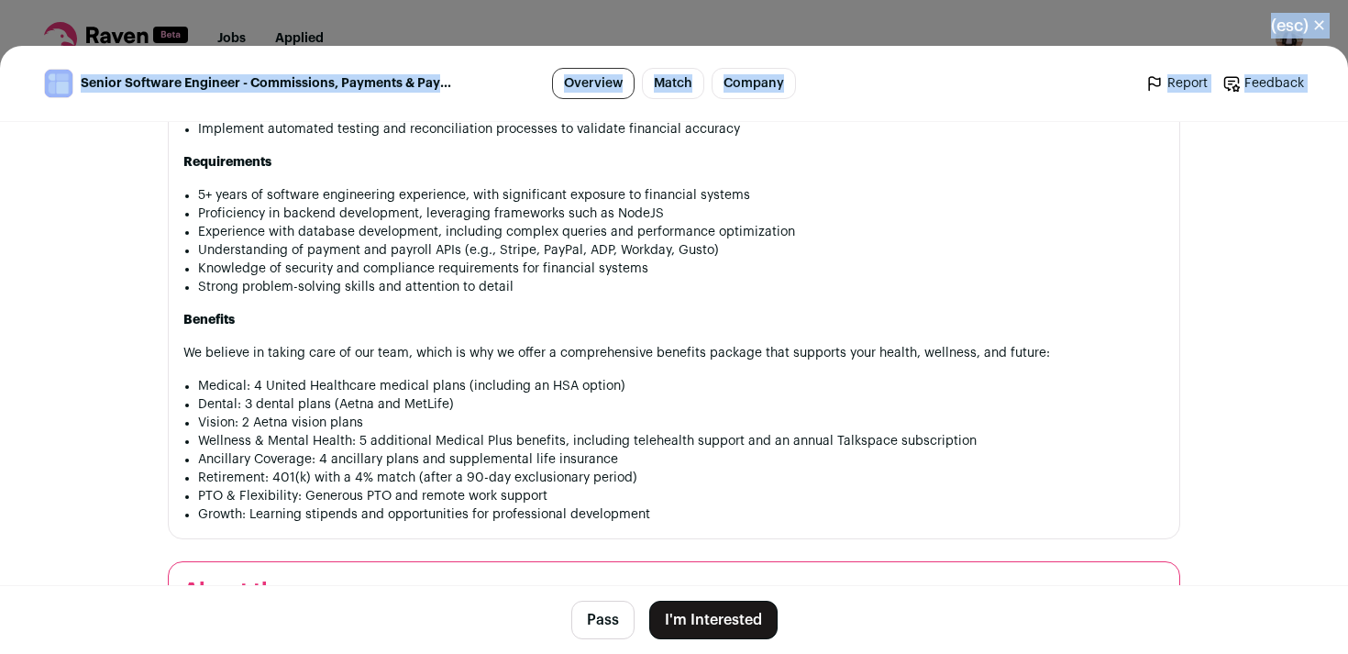
scroll to position [1782, 0]
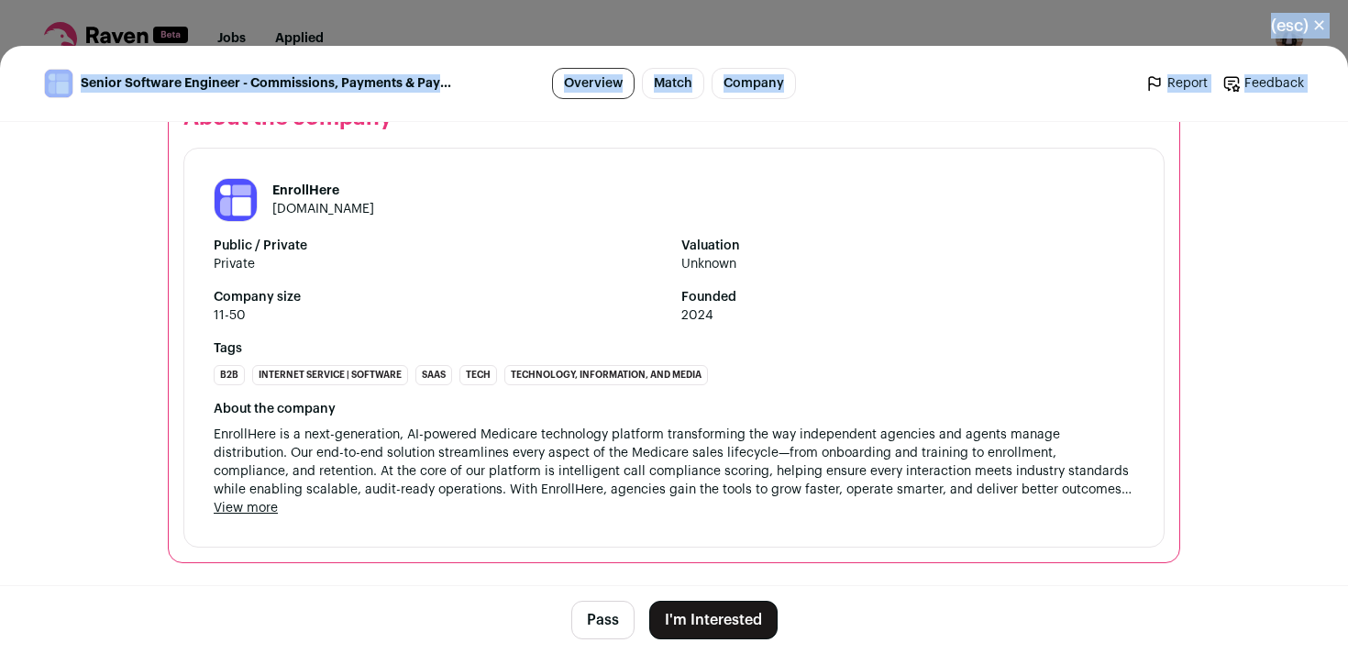
drag, startPoint x: 176, startPoint y: 229, endPoint x: 434, endPoint y: 522, distance: 389.8
copy div "About the job EnrollHere is on a mission to make healthcare enrollment simple, …"
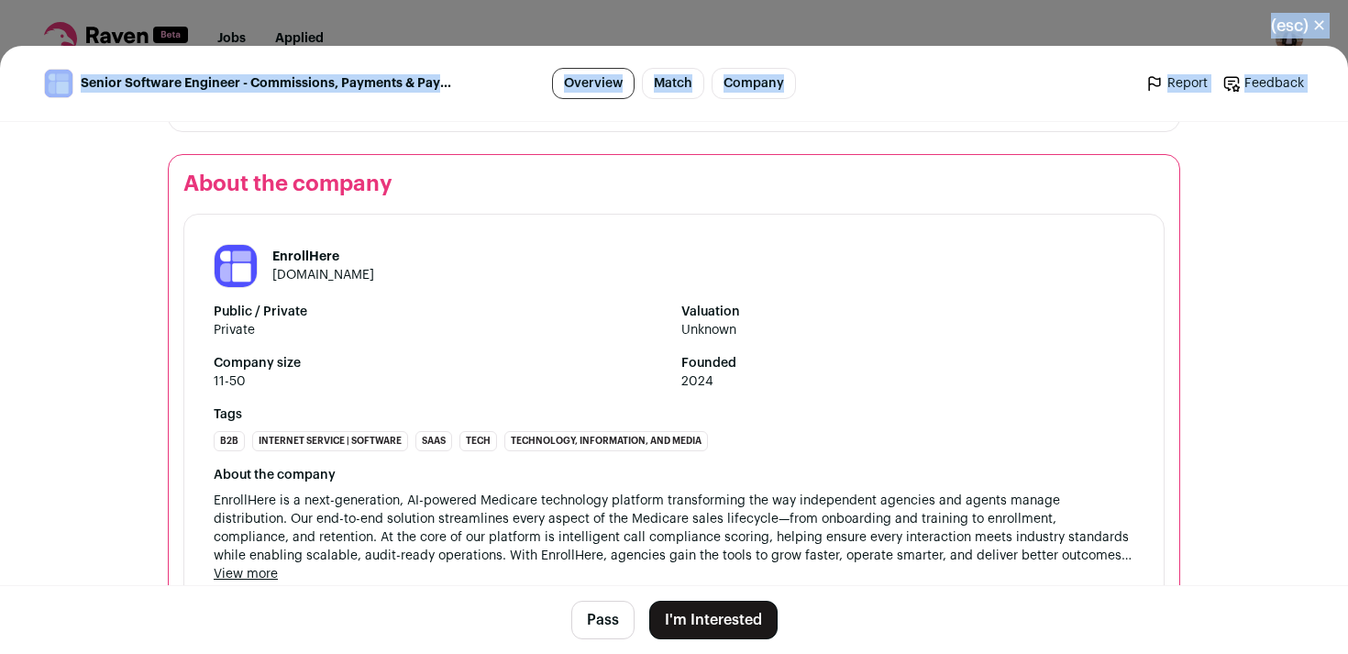
scroll to position [1849, 0]
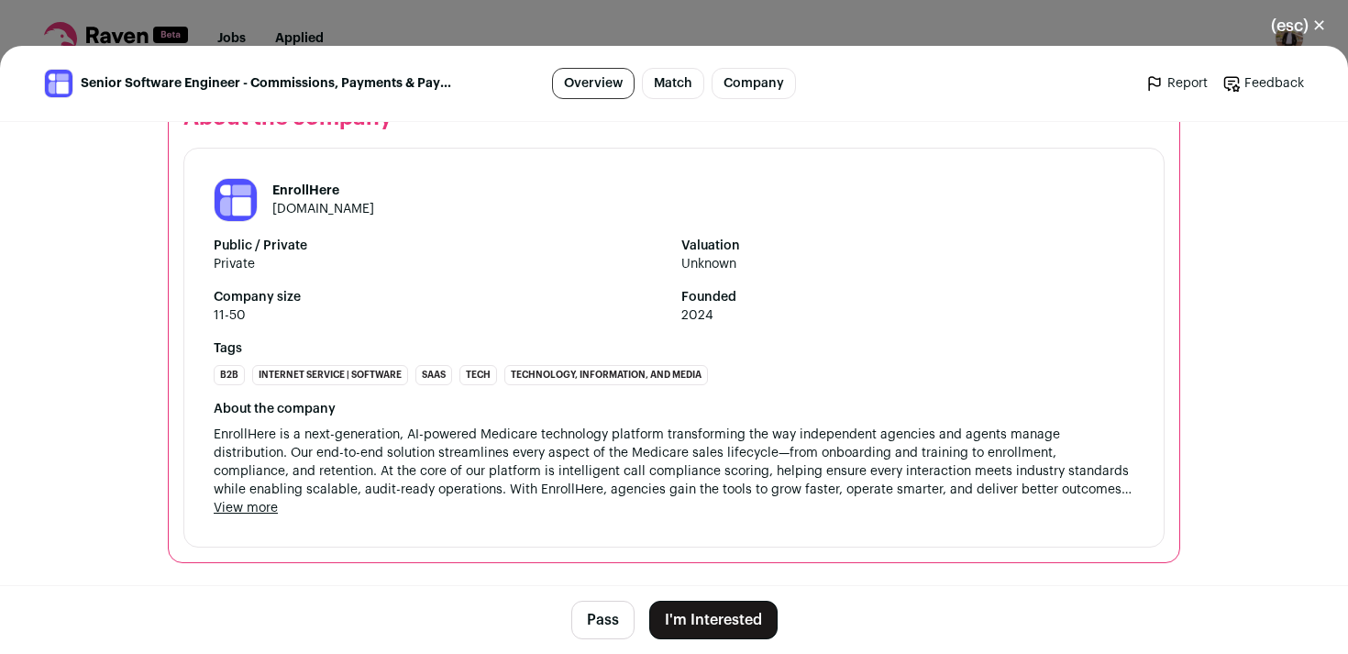
click at [854, 16] on div "(esc) ✕ Senior Software Engineer - Commissions, Payments & Payroll Systems Over…" at bounding box center [674, 327] width 1348 height 654
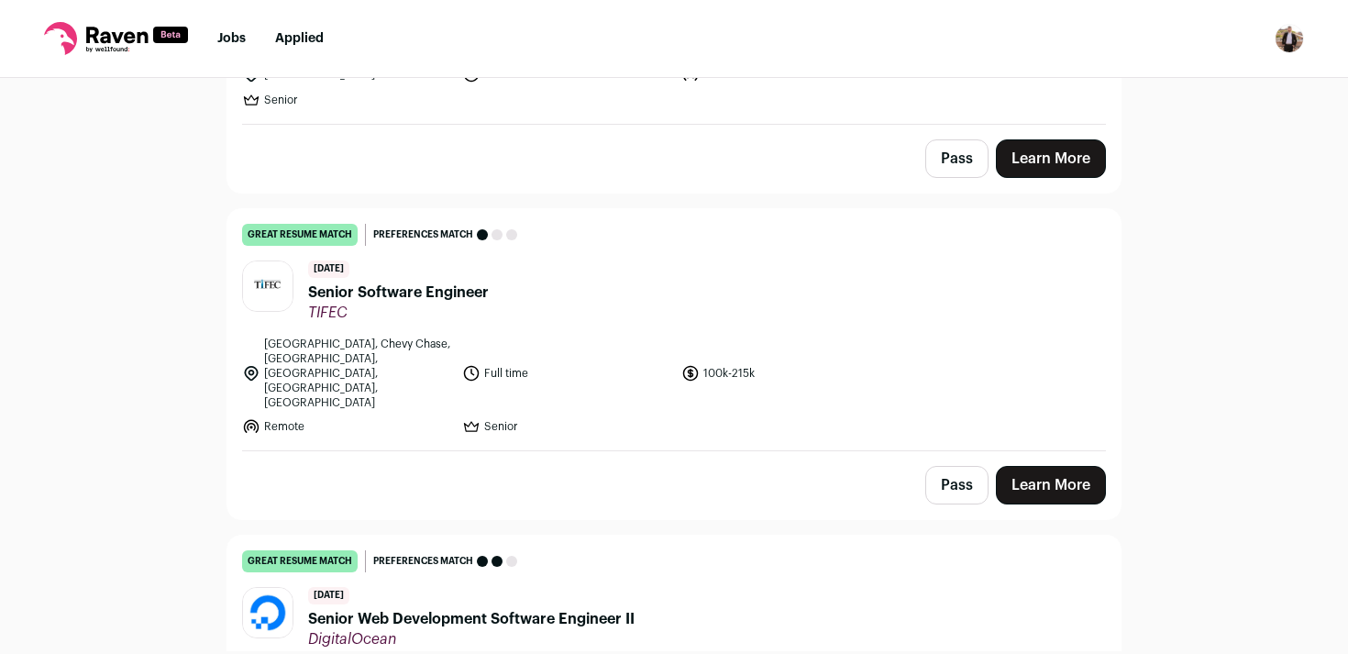
scroll to position [3430, 0]
